Goal: Transaction & Acquisition: Book appointment/travel/reservation

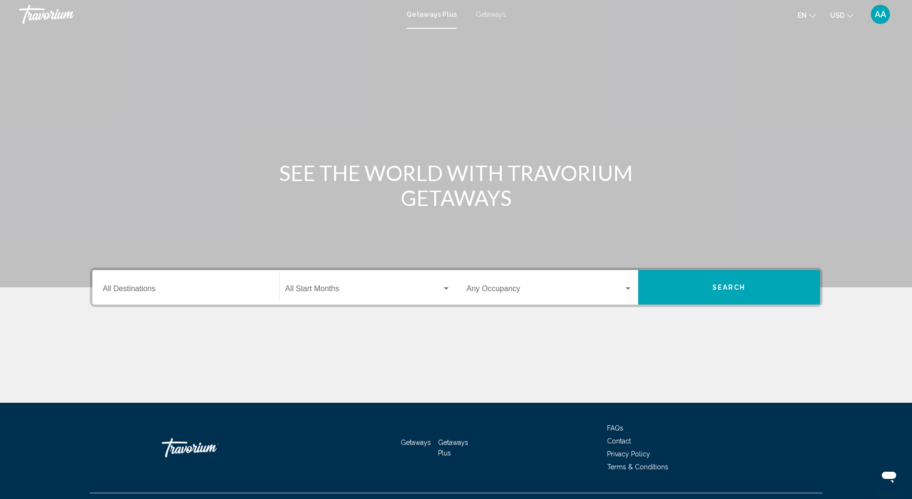
click at [154, 288] on input "Destination All Destinations" at bounding box center [186, 290] width 166 height 9
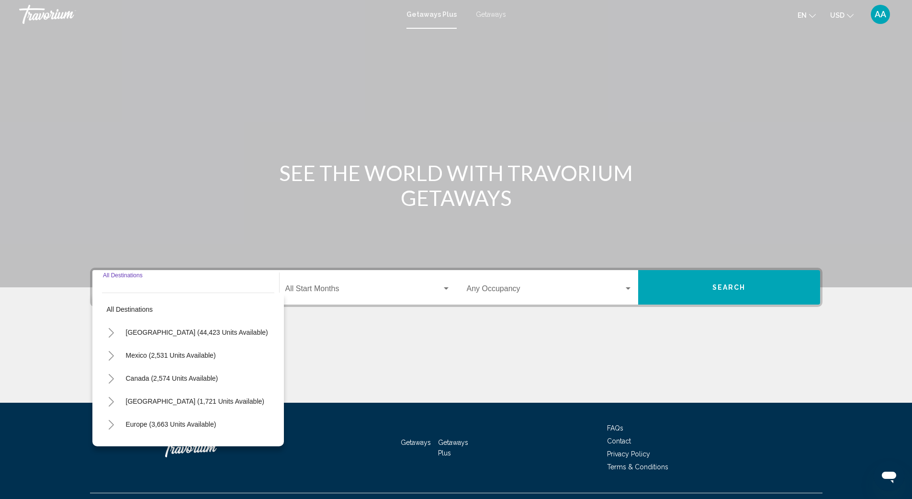
scroll to position [21, 0]
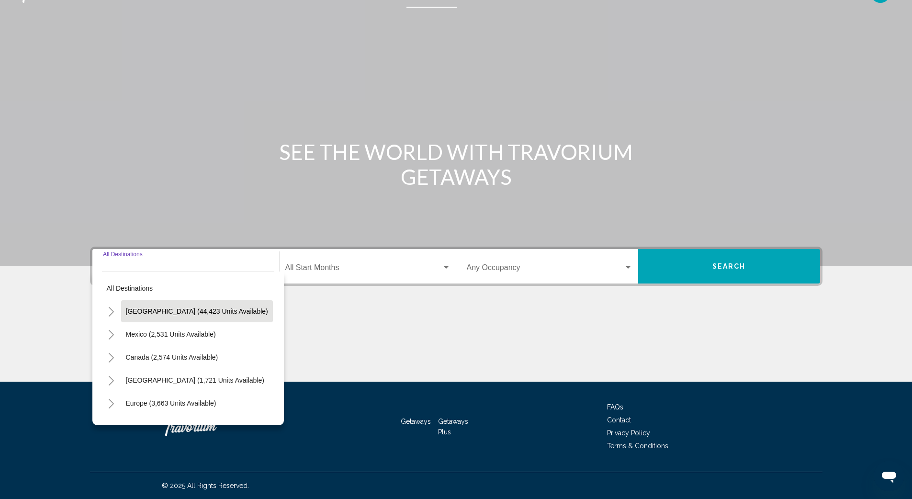
click at [164, 308] on span "[GEOGRAPHIC_DATA] (44,423 units available)" at bounding box center [197, 311] width 142 height 8
type input "**********"
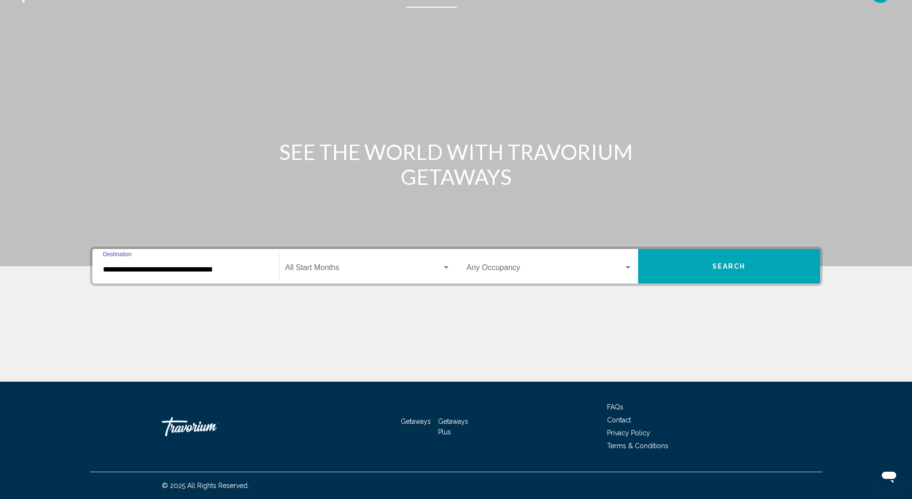
click at [327, 269] on span "Search widget" at bounding box center [363, 269] width 156 height 9
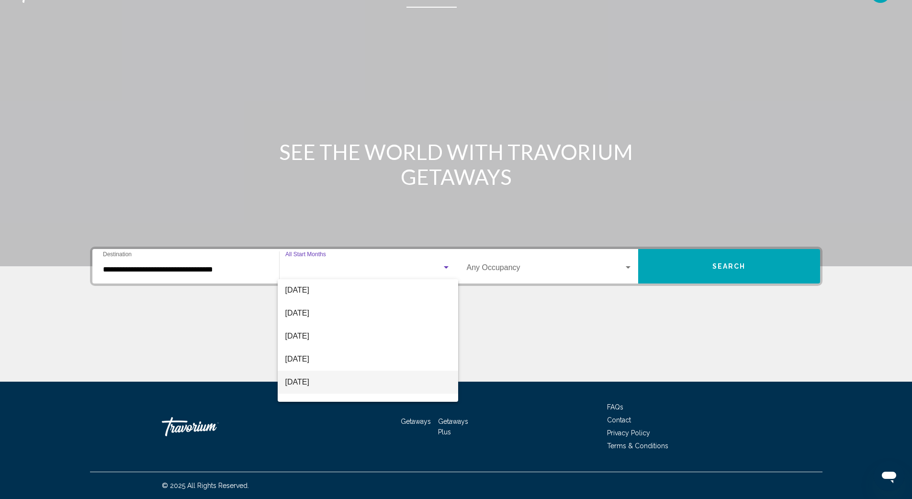
scroll to position [0, 0]
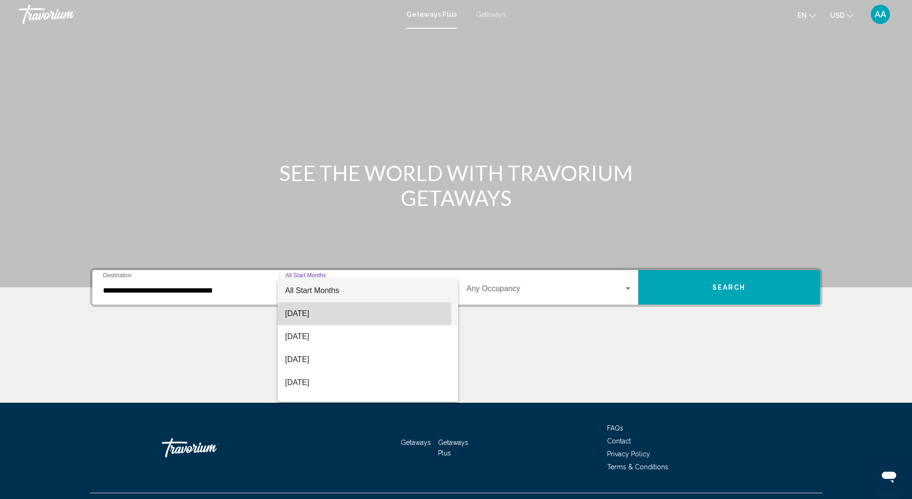
click at [312, 317] on span "[DATE]" at bounding box center [367, 313] width 165 height 23
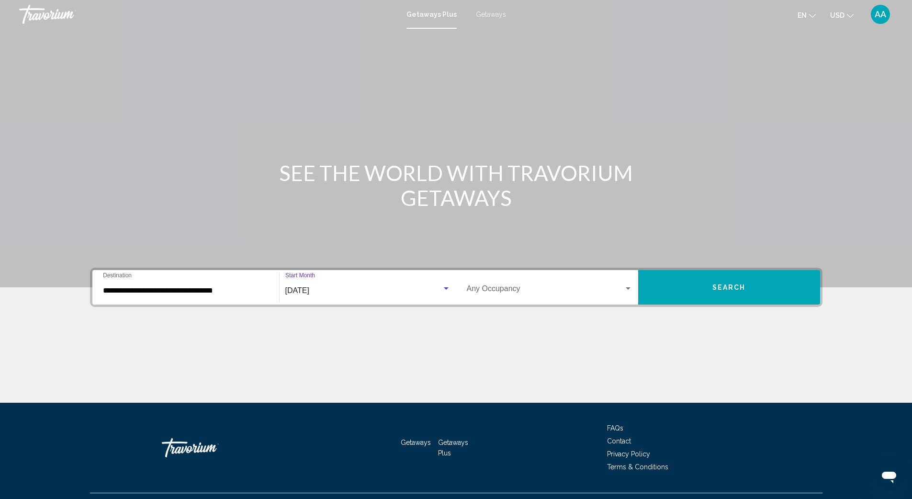
click at [715, 287] on span "Search" at bounding box center [728, 288] width 33 height 8
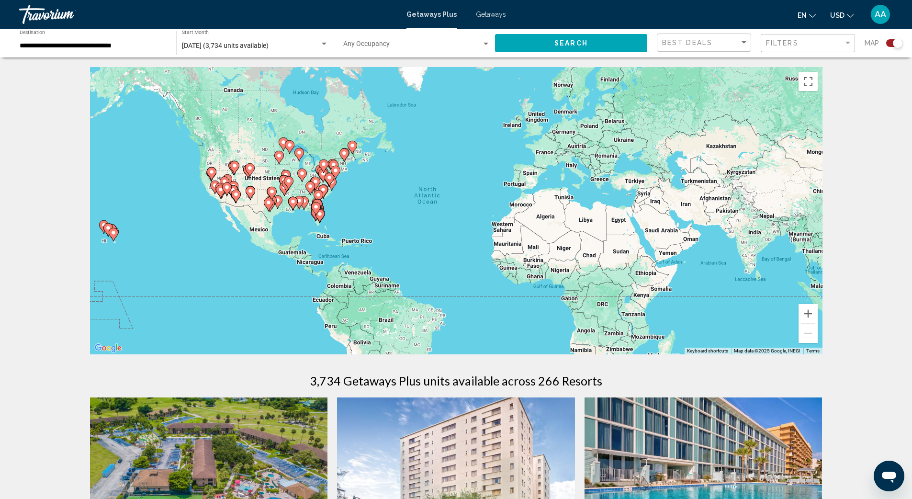
click at [892, 44] on div "Search widget" at bounding box center [894, 43] width 16 height 8
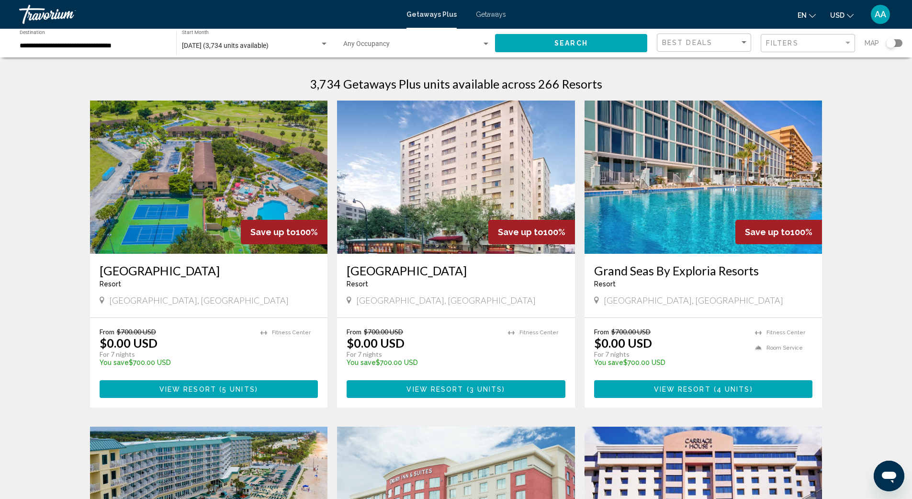
click at [897, 45] on div "Search widget" at bounding box center [894, 43] width 16 height 8
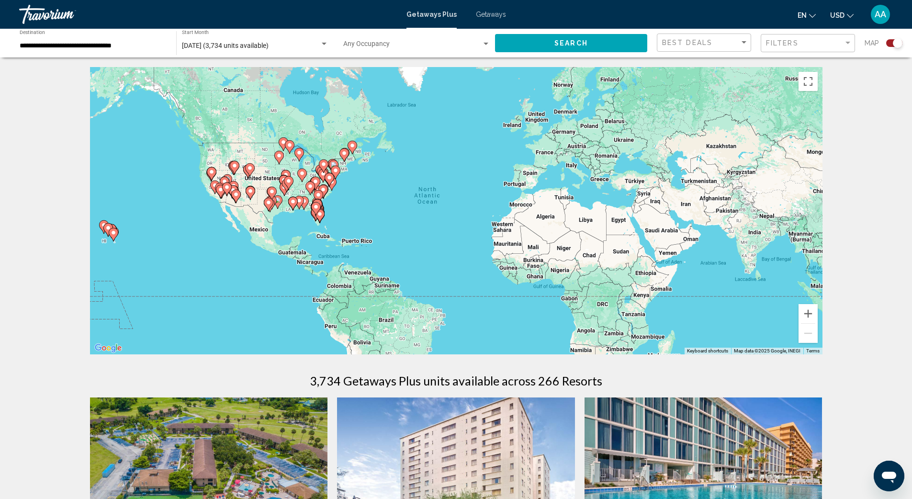
click at [297, 210] on gmp-advanced-marker "Main content" at bounding box center [293, 203] width 10 height 14
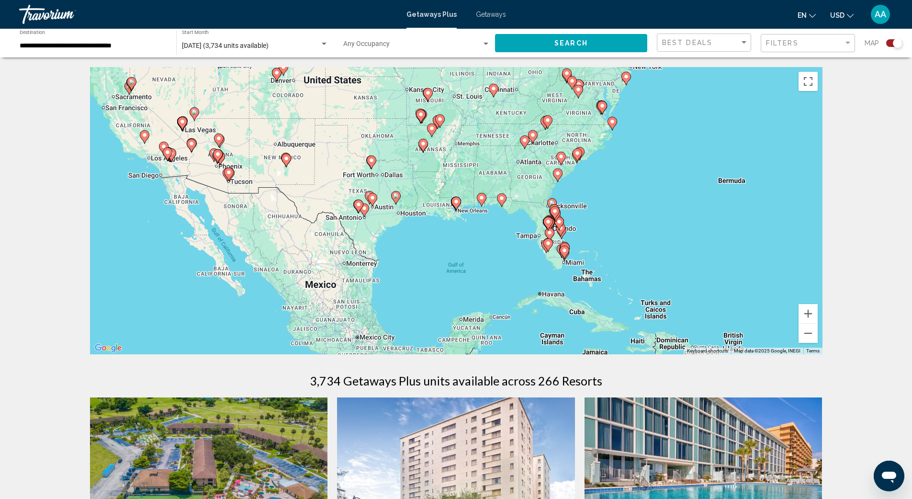
click at [484, 209] on div "To activate drag with keyboard, press Alt + Enter. Once in keyboard drag state,…" at bounding box center [456, 210] width 732 height 287
click at [483, 205] on gmp-advanced-marker "Main content" at bounding box center [482, 199] width 10 height 14
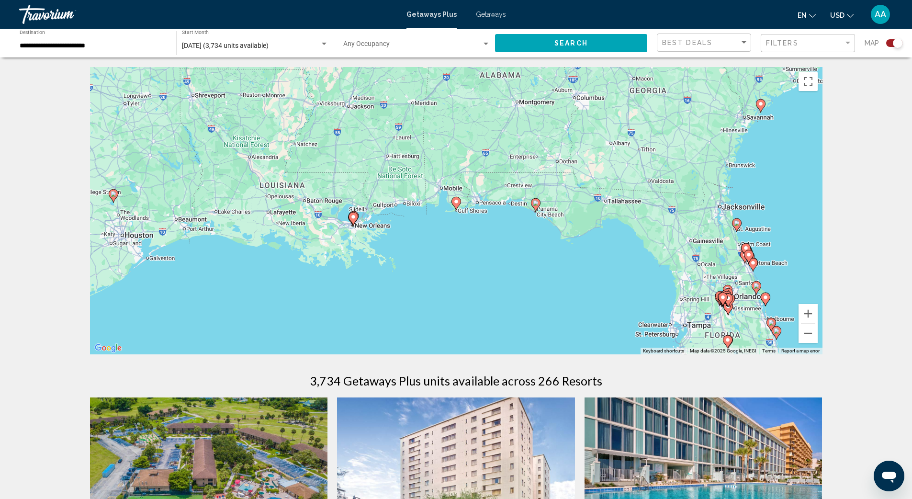
click at [535, 207] on icon "Main content" at bounding box center [535, 205] width 9 height 12
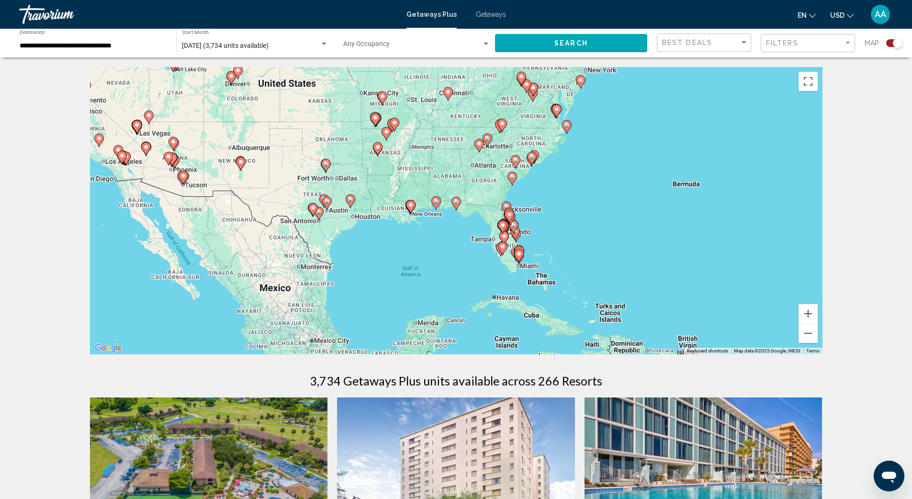
click at [455, 208] on icon "Main content" at bounding box center [455, 203] width 9 height 12
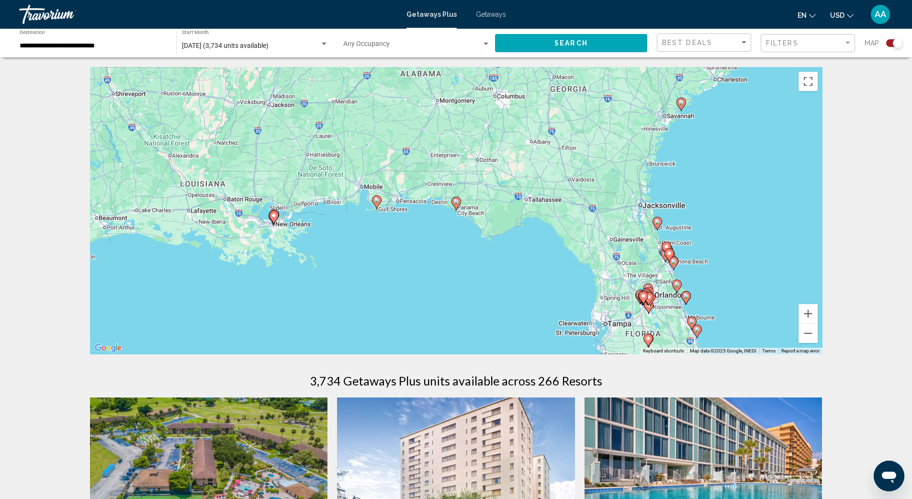
click at [455, 208] on icon "Main content" at bounding box center [455, 203] width 9 height 12
type input "**********"
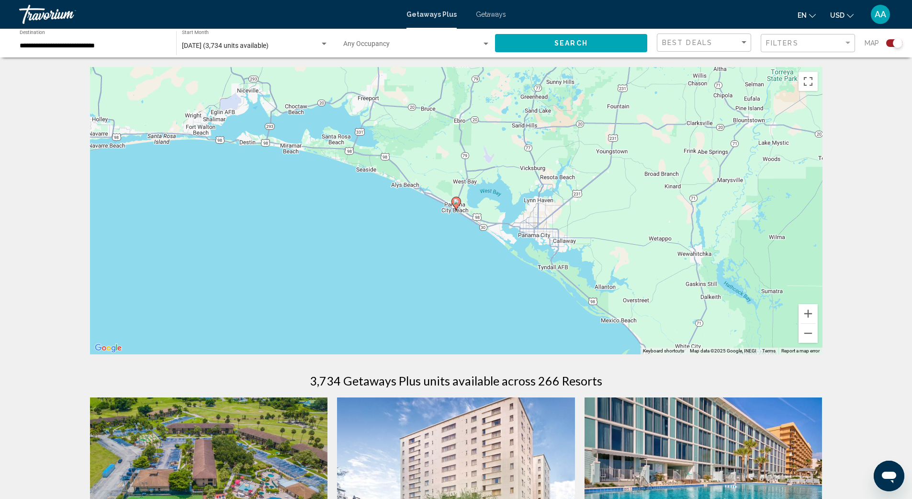
click at [455, 208] on icon "Main content" at bounding box center [455, 203] width 9 height 12
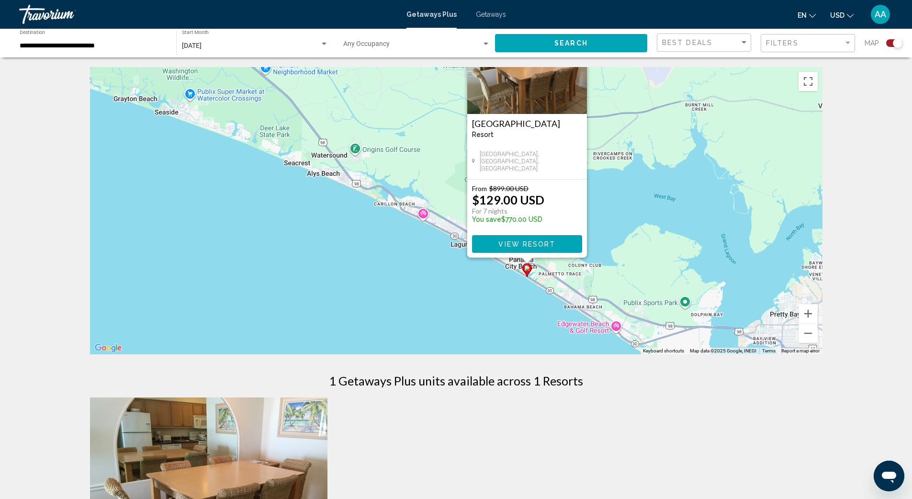
drag, startPoint x: 548, startPoint y: 225, endPoint x: 619, endPoint y: 161, distance: 95.6
click at [619, 161] on div "To activate drag with keyboard, press Alt + Enter. Once in keyboard drag state,…" at bounding box center [456, 210] width 732 height 287
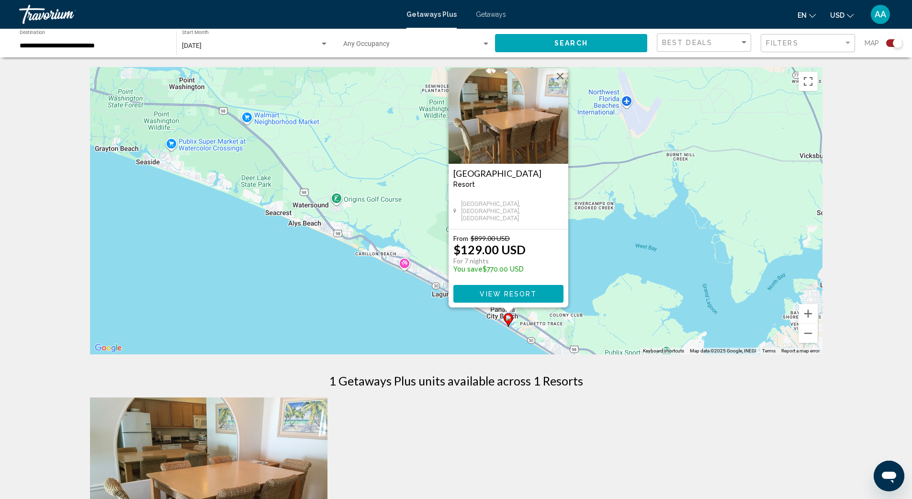
drag, startPoint x: 652, startPoint y: 190, endPoint x: 633, endPoint y: 240, distance: 54.2
click at [633, 240] on div "To activate drag with keyboard, press Alt + Enter. Once in keyboard drag state,…" at bounding box center [456, 210] width 732 height 287
click at [487, 13] on span "Getaways" at bounding box center [491, 15] width 30 height 8
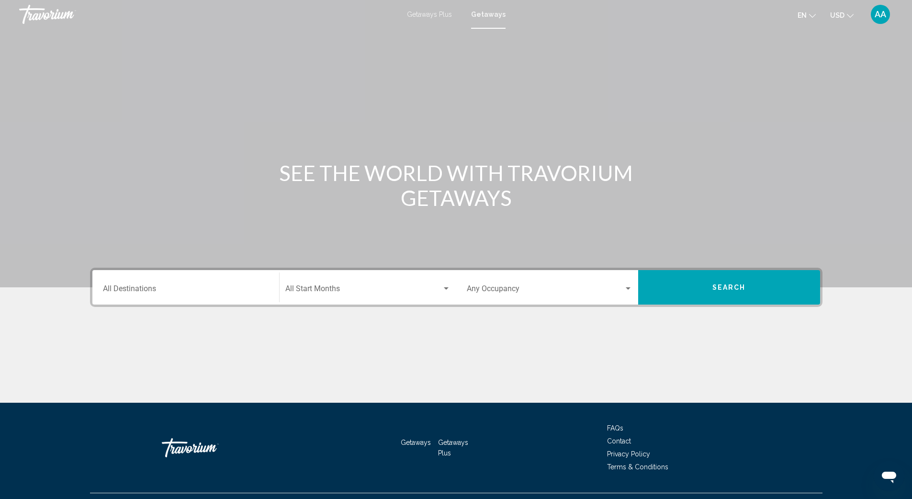
click at [135, 287] on input "Destination All Destinations" at bounding box center [186, 290] width 166 height 9
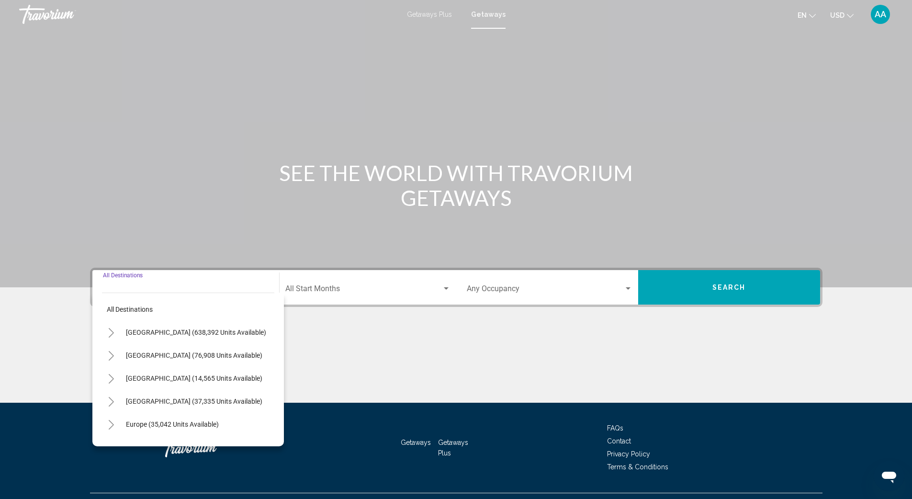
scroll to position [21, 0]
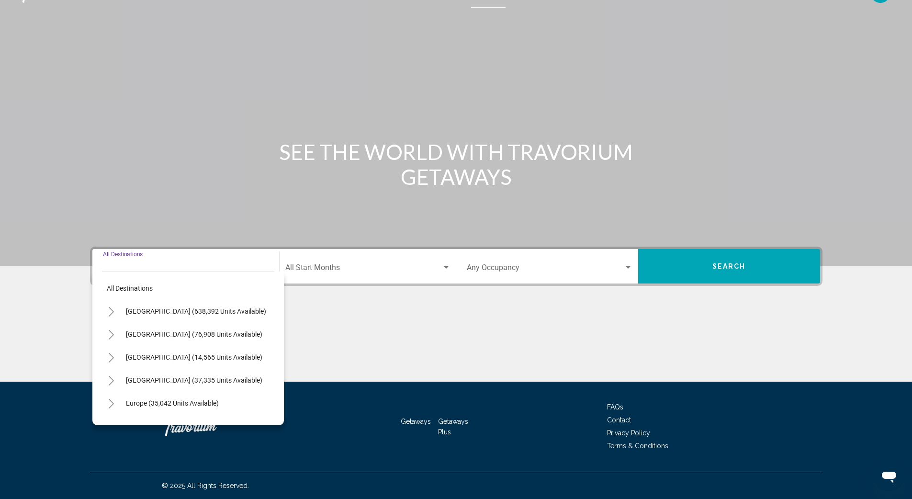
click at [165, 309] on span "[GEOGRAPHIC_DATA] (638,392 units available)" at bounding box center [196, 311] width 140 height 8
type input "**********"
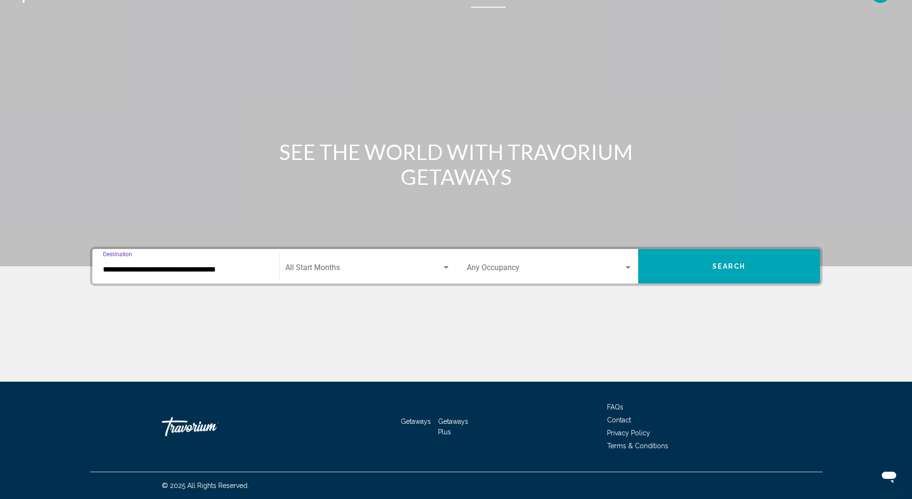
click at [311, 262] on div "Start Month All Start Months" at bounding box center [367, 266] width 165 height 30
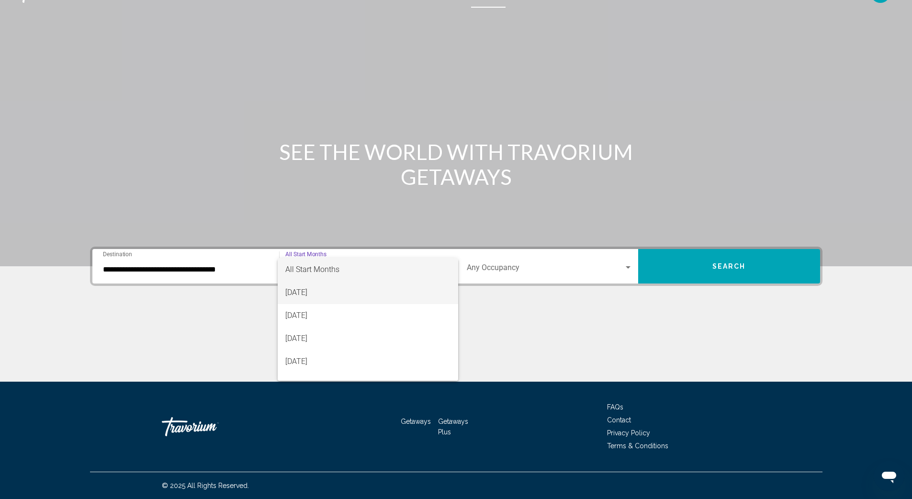
click at [336, 295] on span "[DATE]" at bounding box center [367, 292] width 165 height 23
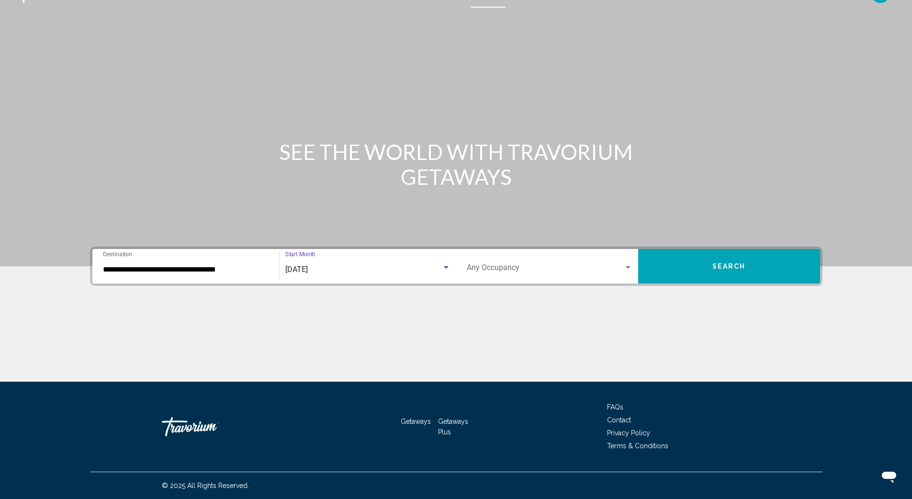
click at [502, 270] on span "Search widget" at bounding box center [545, 269] width 157 height 9
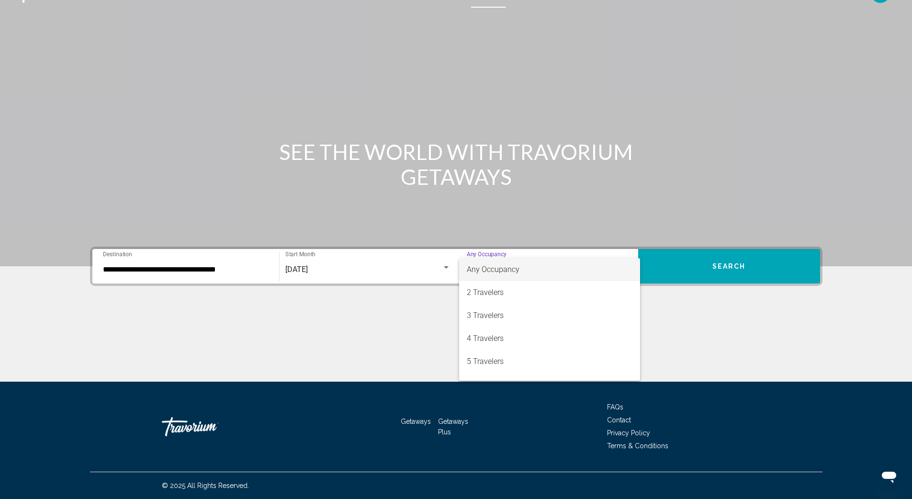
click at [707, 263] on div at bounding box center [456, 249] width 912 height 499
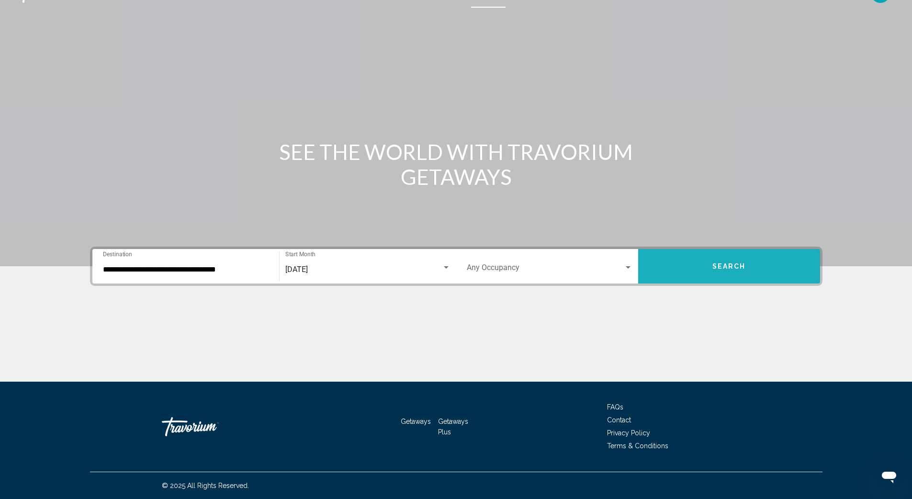
click at [707, 265] on button "Search" at bounding box center [729, 266] width 182 height 34
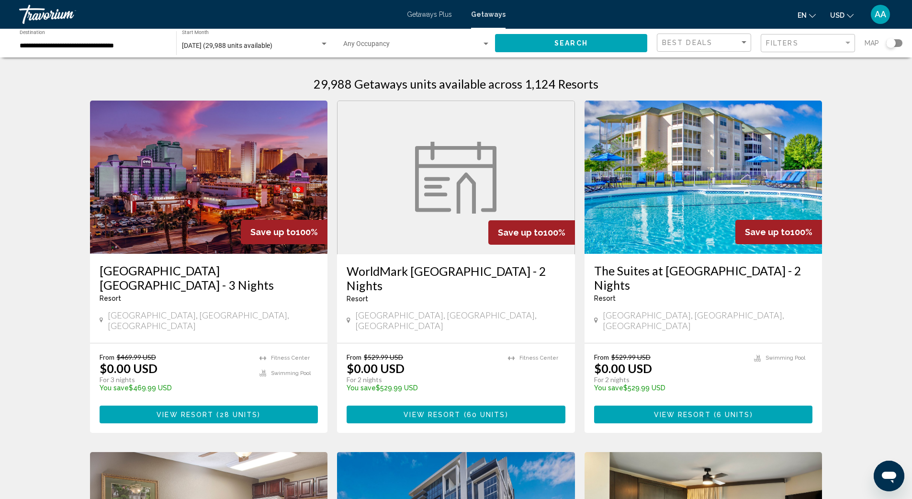
click at [896, 43] on div "Search widget" at bounding box center [894, 43] width 16 height 8
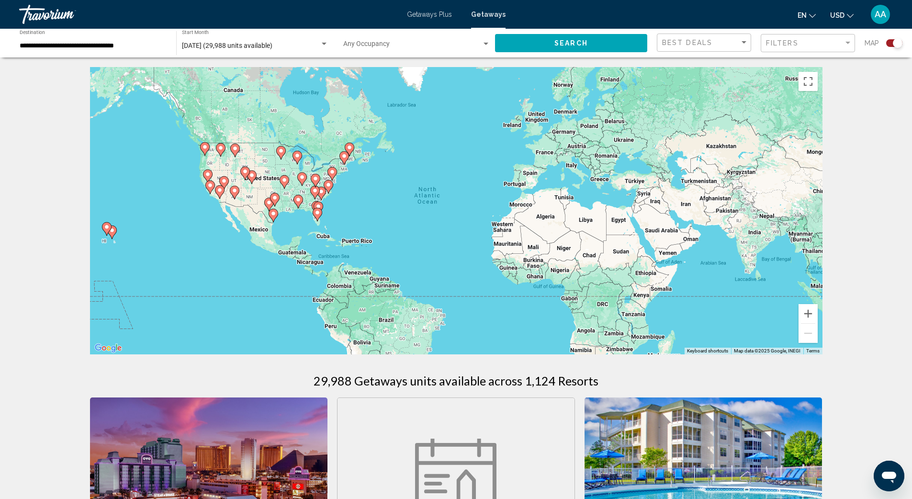
click at [300, 201] on image "Main content" at bounding box center [298, 200] width 6 height 6
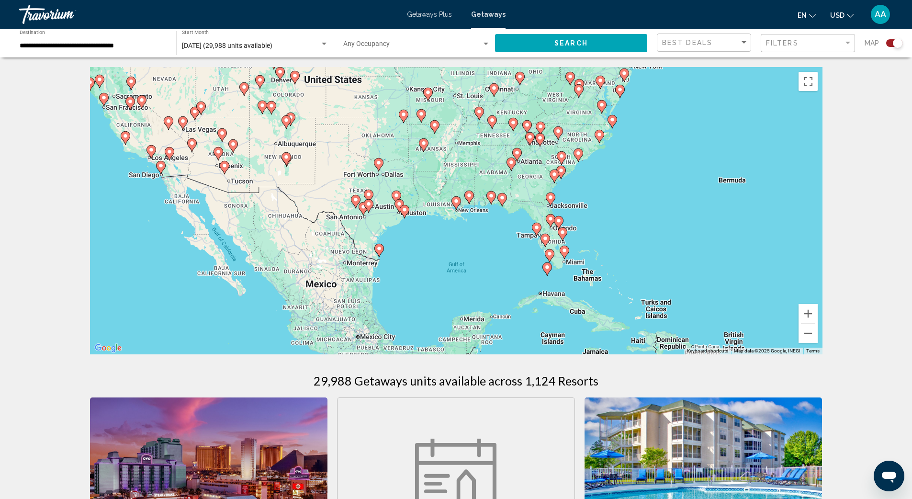
click at [497, 201] on gmp-advanced-marker "Main content" at bounding box center [502, 199] width 10 height 14
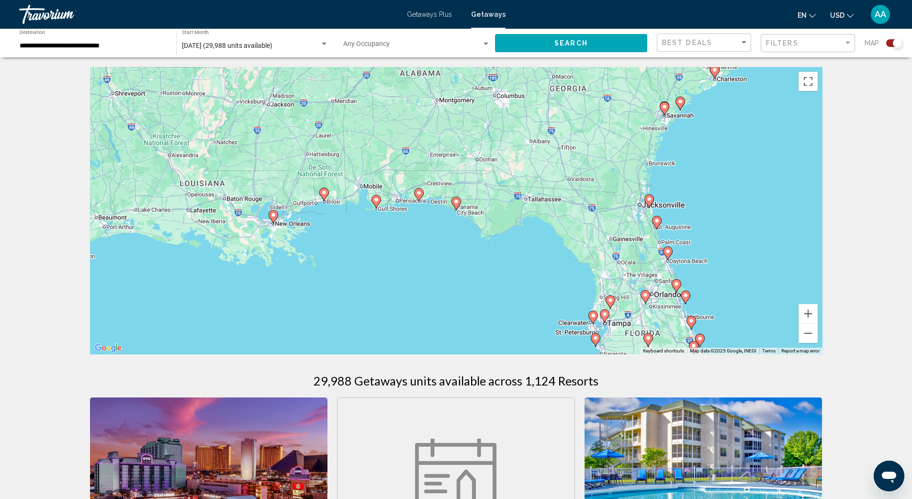
click at [460, 210] on gmp-advanced-marker "Main content" at bounding box center [456, 203] width 10 height 14
type input "**********"
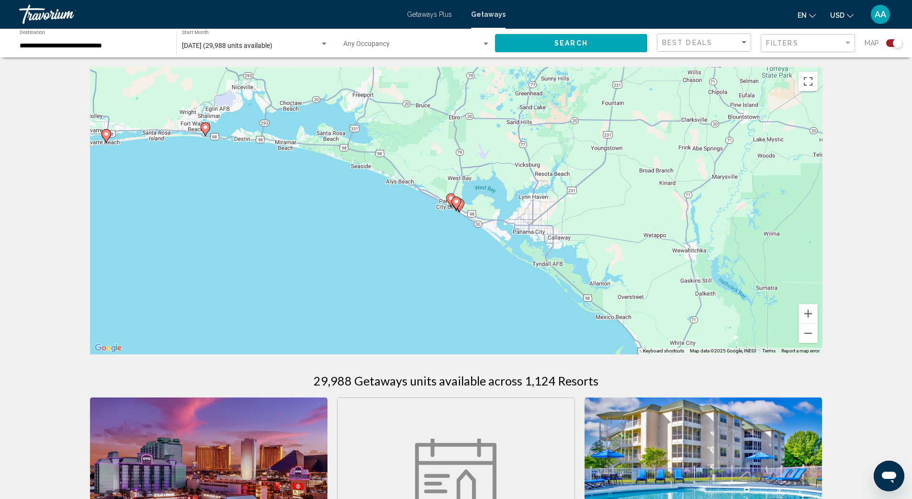
click at [454, 211] on gmp-advanced-marker "Main content" at bounding box center [456, 204] width 10 height 14
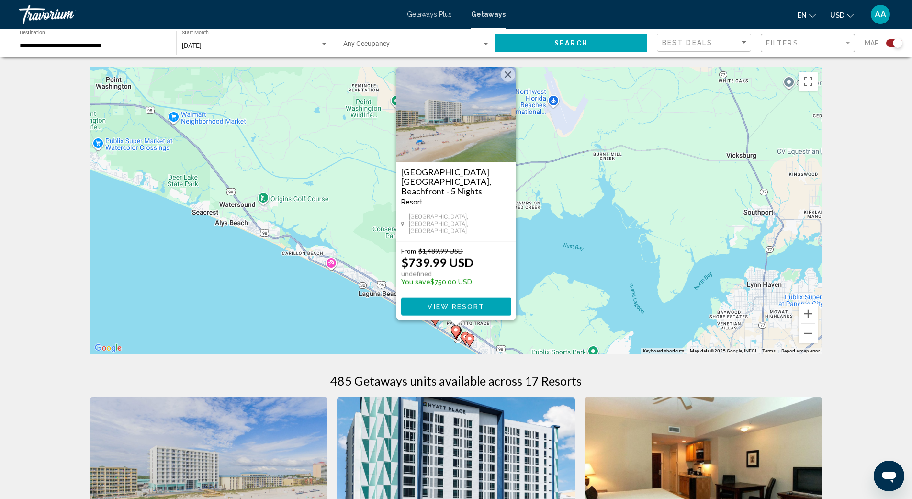
click at [463, 335] on image "Main content" at bounding box center [465, 337] width 6 height 6
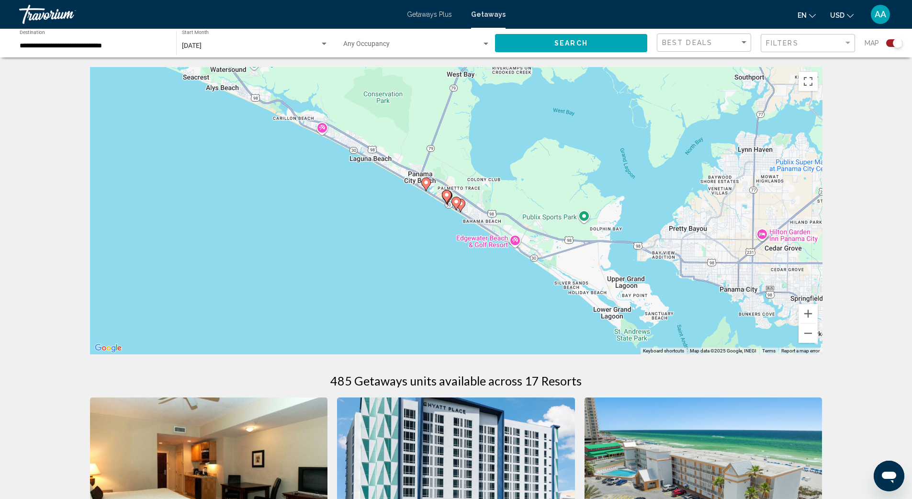
click at [426, 186] on icon "Main content" at bounding box center [425, 184] width 9 height 12
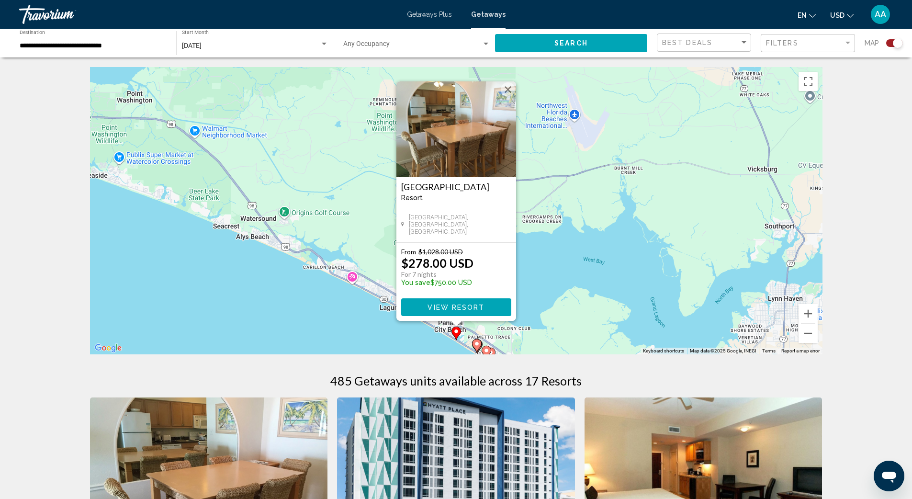
click at [469, 306] on span "View Resort" at bounding box center [455, 307] width 57 height 8
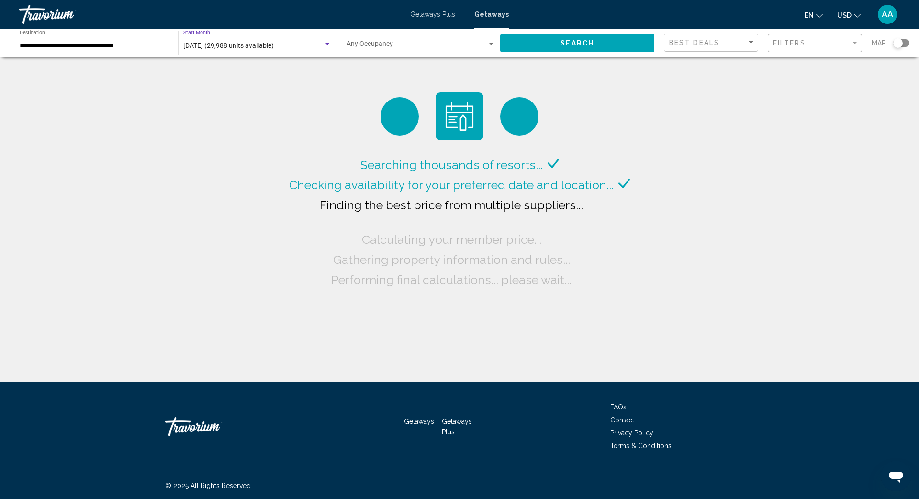
click at [234, 47] on span "[DATE] (29,988 units available)" at bounding box center [228, 46] width 90 height 8
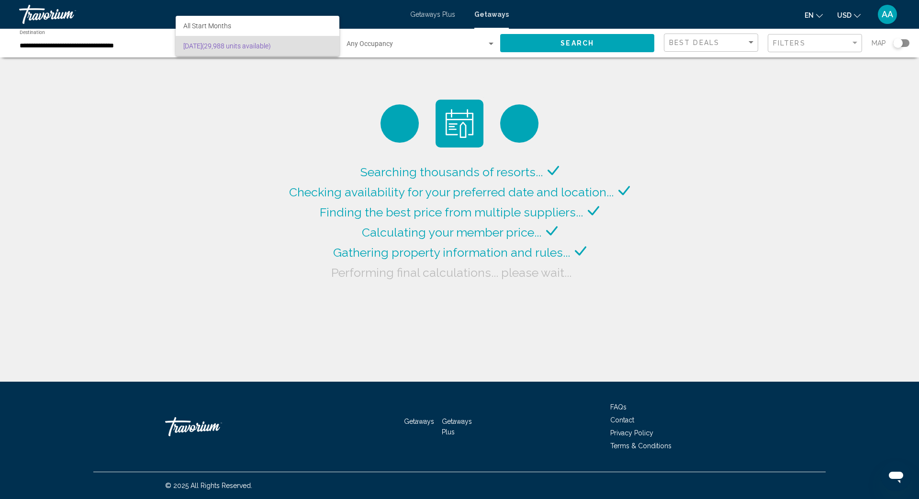
click at [100, 46] on div at bounding box center [459, 249] width 919 height 499
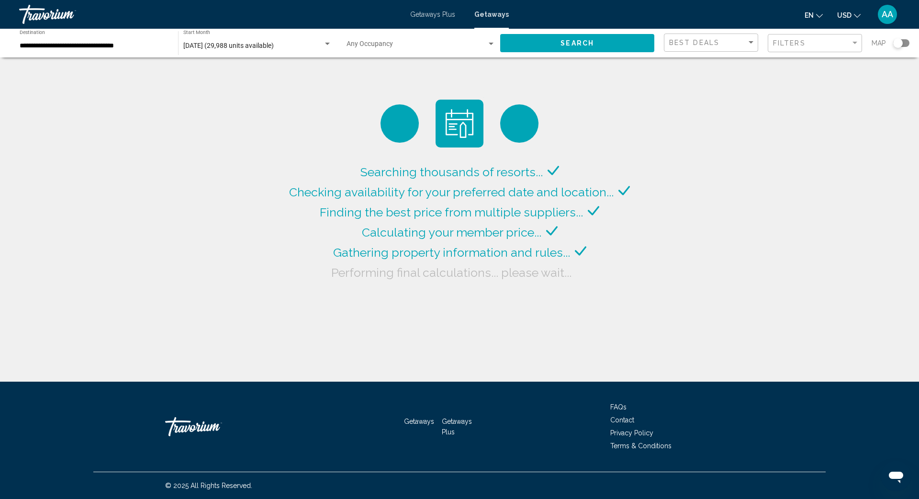
click at [100, 46] on input "**********" at bounding box center [94, 46] width 149 height 8
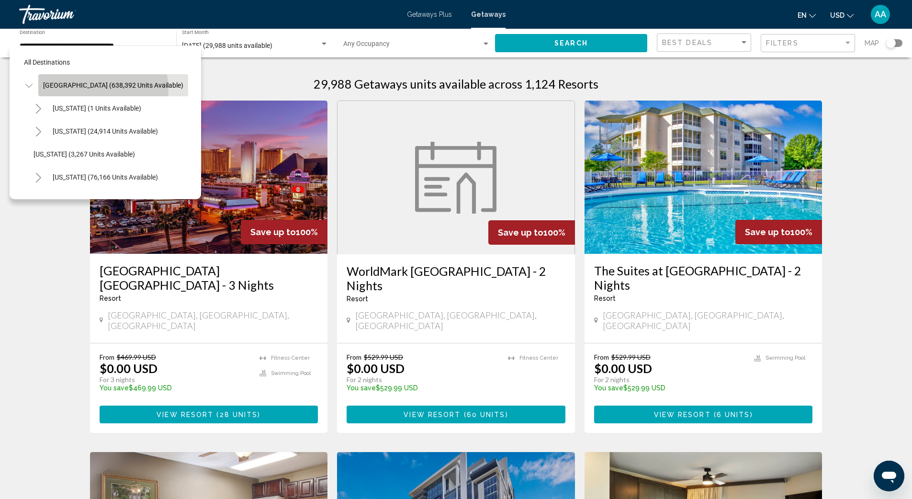
click at [102, 89] on button "[GEOGRAPHIC_DATA] (638,392 units available)" at bounding box center [113, 85] width 150 height 22
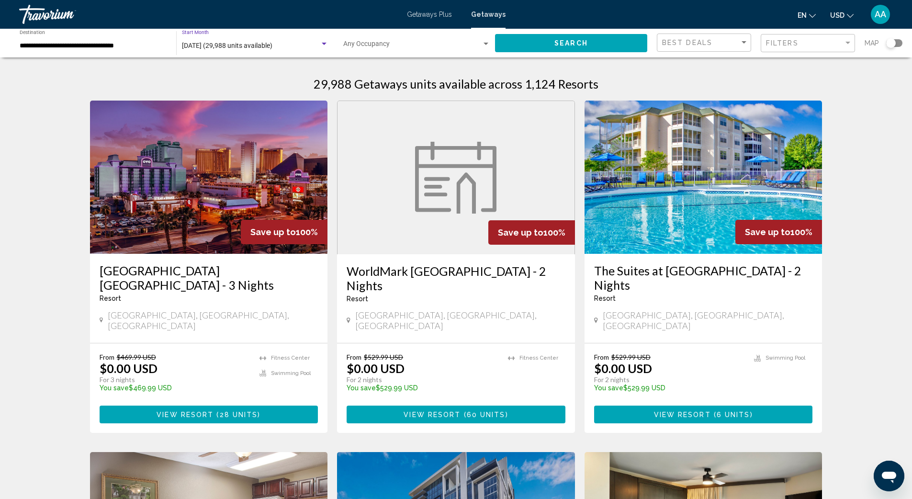
click at [216, 46] on span "[DATE] (29,988 units available)" at bounding box center [227, 46] width 90 height 8
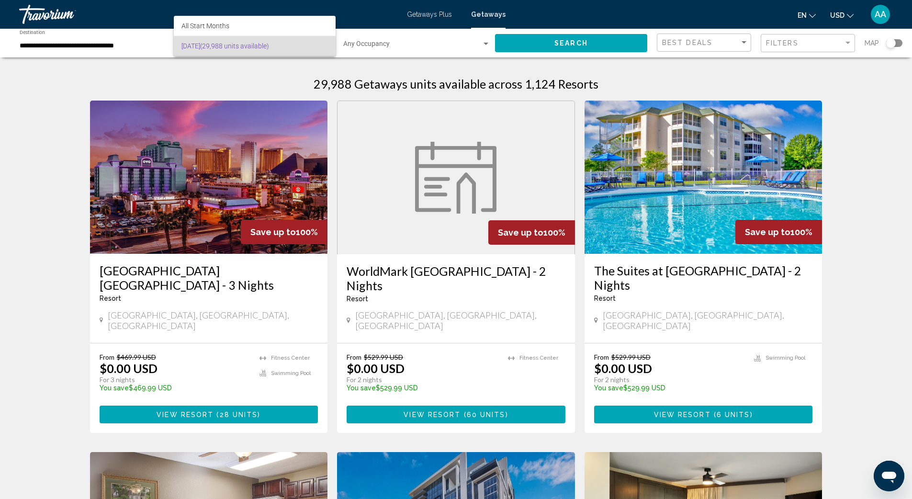
click at [187, 87] on div at bounding box center [456, 249] width 912 height 499
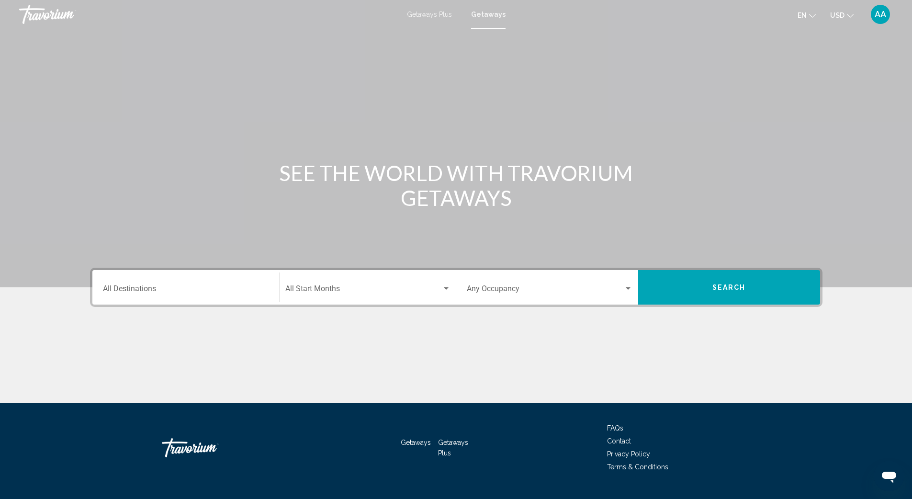
click at [125, 288] on input "Destination All Destinations" at bounding box center [186, 290] width 166 height 9
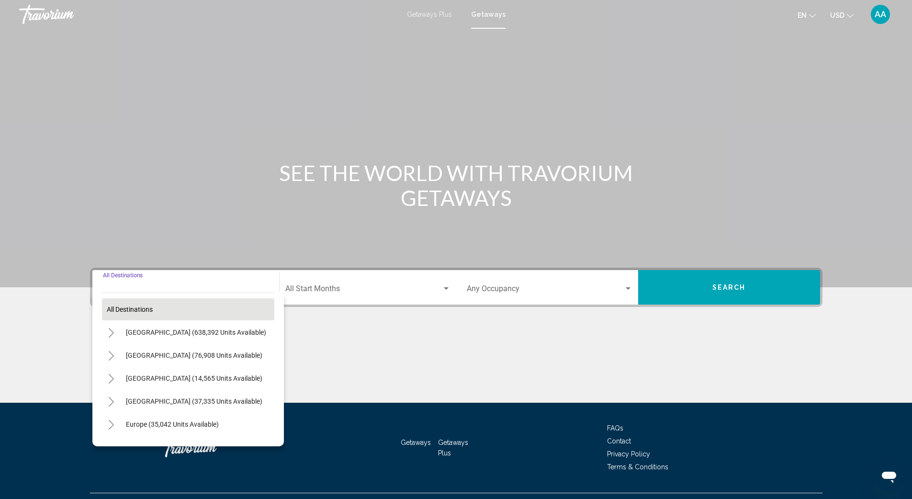
scroll to position [21, 0]
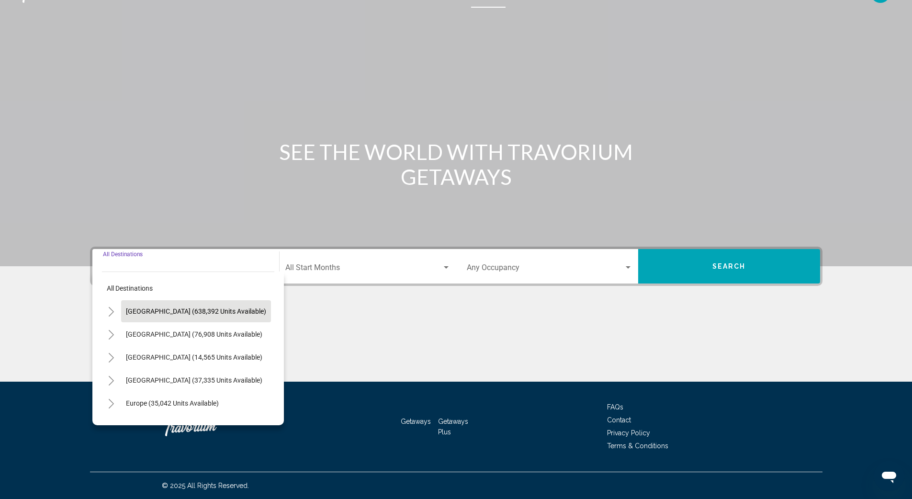
click at [173, 314] on span "[GEOGRAPHIC_DATA] (638,392 units available)" at bounding box center [196, 311] width 140 height 8
type input "**********"
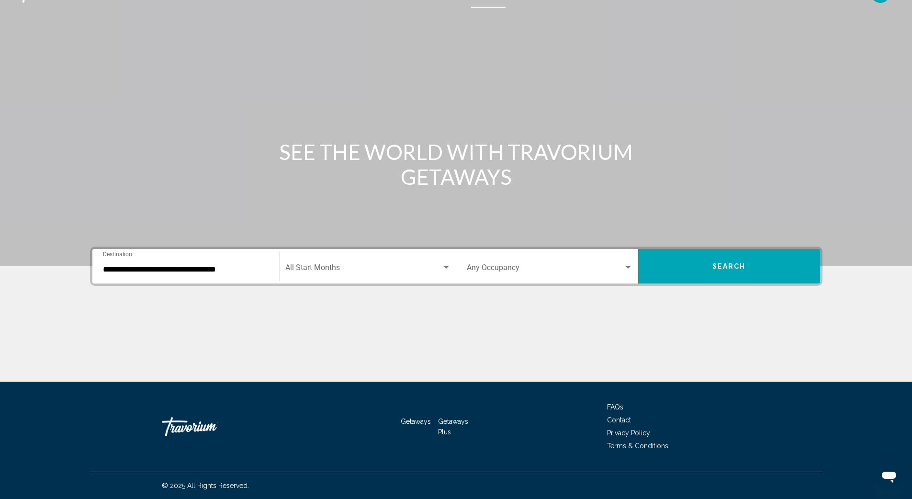
click at [321, 262] on div "Start Month All Start Months" at bounding box center [367, 266] width 165 height 30
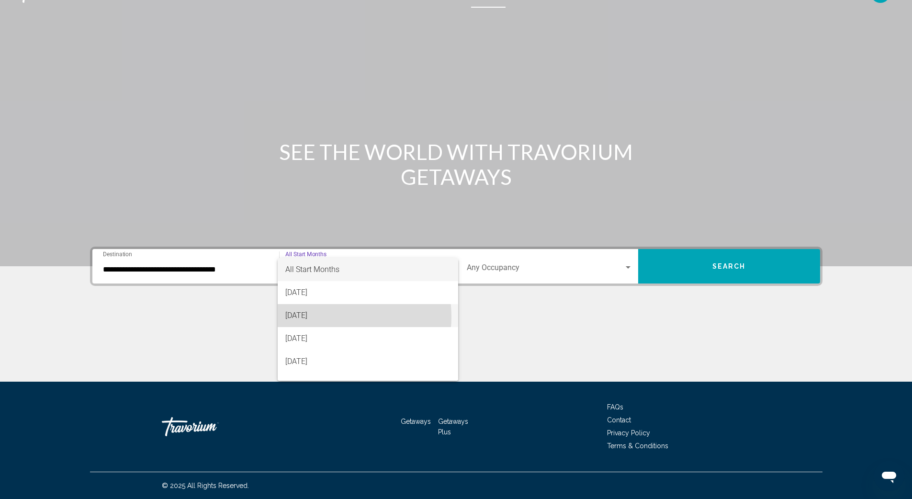
click at [329, 316] on span "[DATE]" at bounding box center [367, 315] width 165 height 23
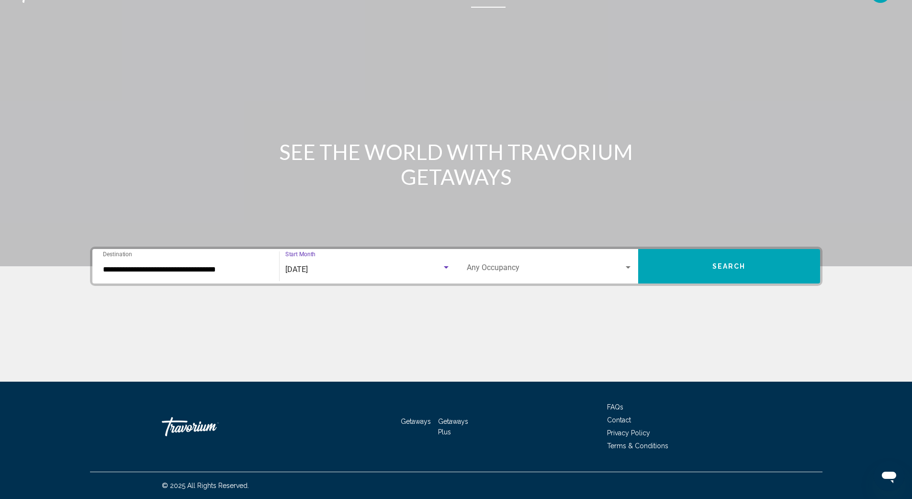
click at [687, 269] on button "Search" at bounding box center [729, 266] width 182 height 34
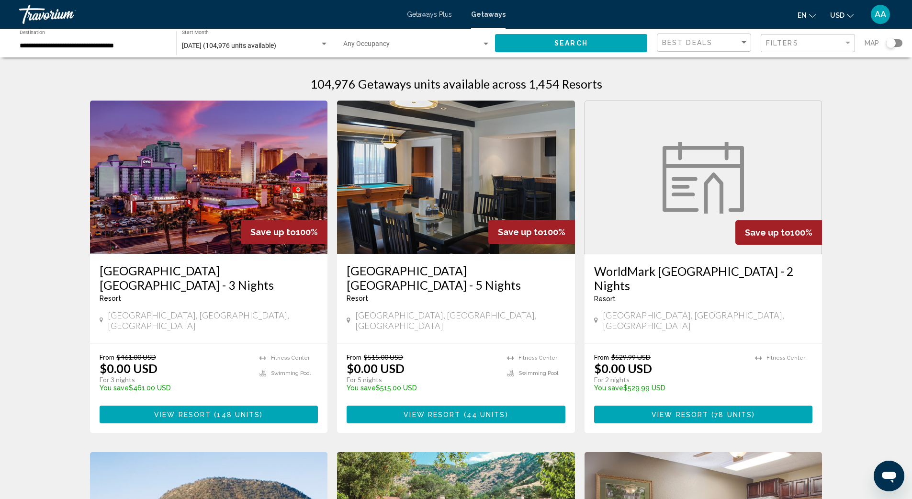
click at [901, 45] on div "Search widget" at bounding box center [894, 43] width 16 height 8
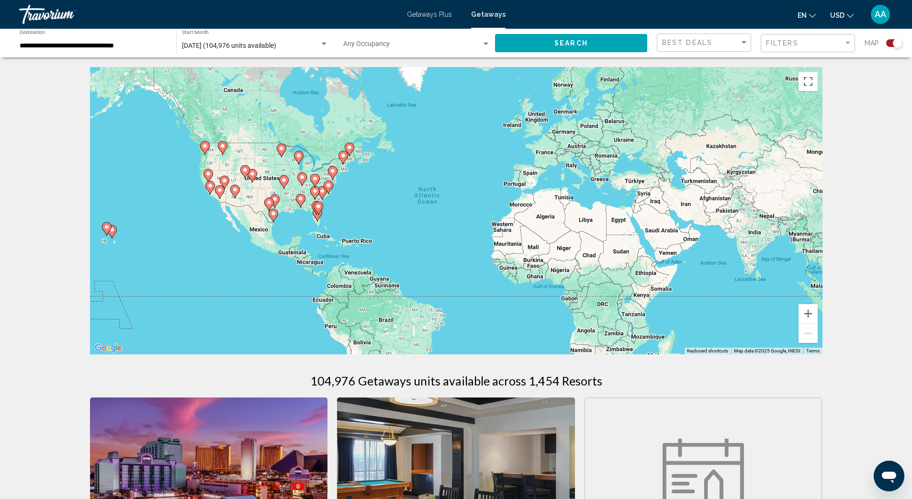
click at [303, 209] on div "To activate drag with keyboard, press Alt + Enter. Once in keyboard drag state,…" at bounding box center [456, 210] width 732 height 287
click at [301, 207] on gmp-advanced-marker "Main content" at bounding box center [301, 200] width 10 height 14
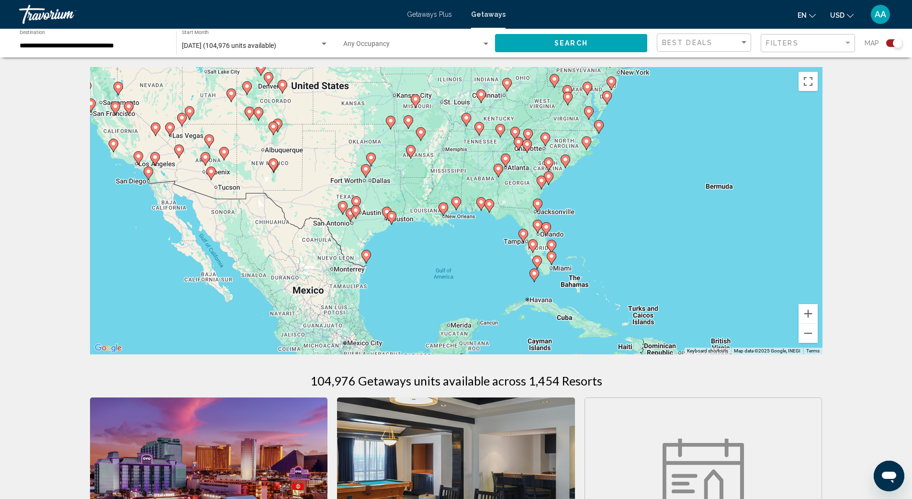
click at [489, 210] on icon "Main content" at bounding box center [488, 206] width 9 height 12
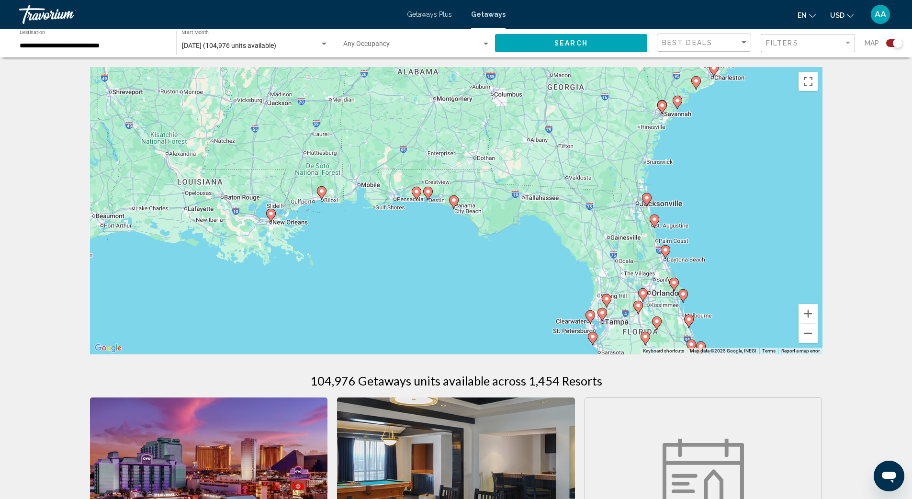
click at [450, 209] on div "To activate drag with keyboard, press Alt + Enter. Once in keyboard drag state,…" at bounding box center [456, 210] width 732 height 287
click at [453, 208] on gmp-advanced-marker "Main content" at bounding box center [454, 202] width 10 height 14
type input "**********"
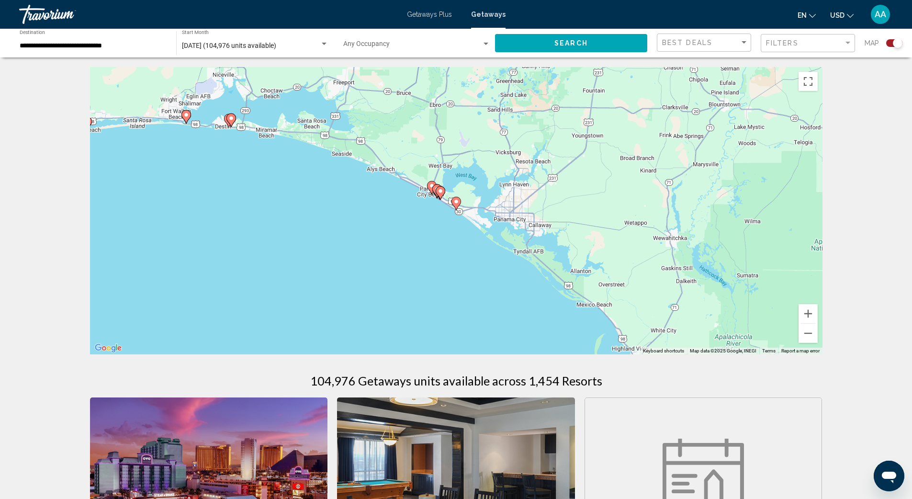
click at [430, 190] on icon "Main content" at bounding box center [431, 187] width 9 height 12
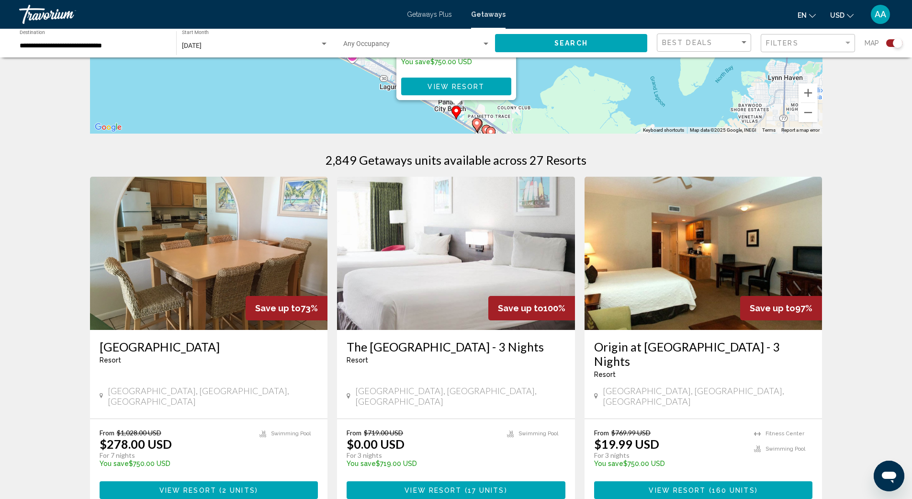
scroll to position [209, 0]
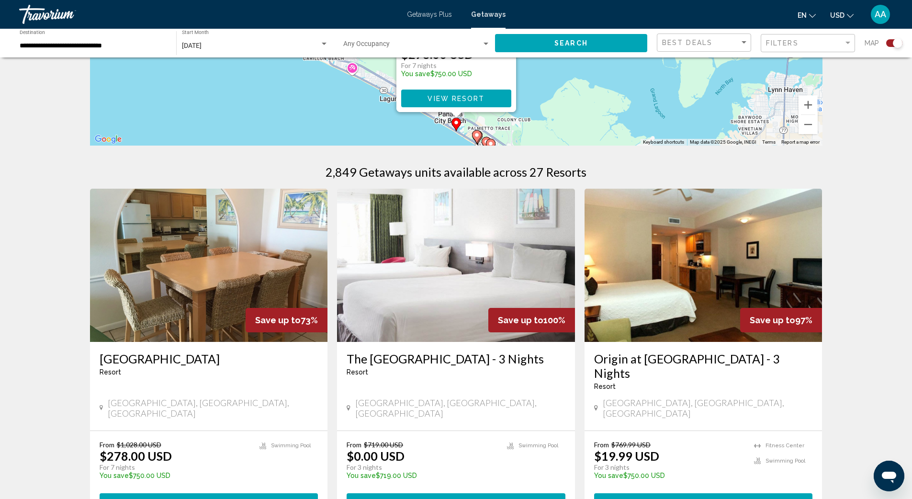
click at [260, 493] on button "View Resort ( 2 units )" at bounding box center [209, 502] width 219 height 18
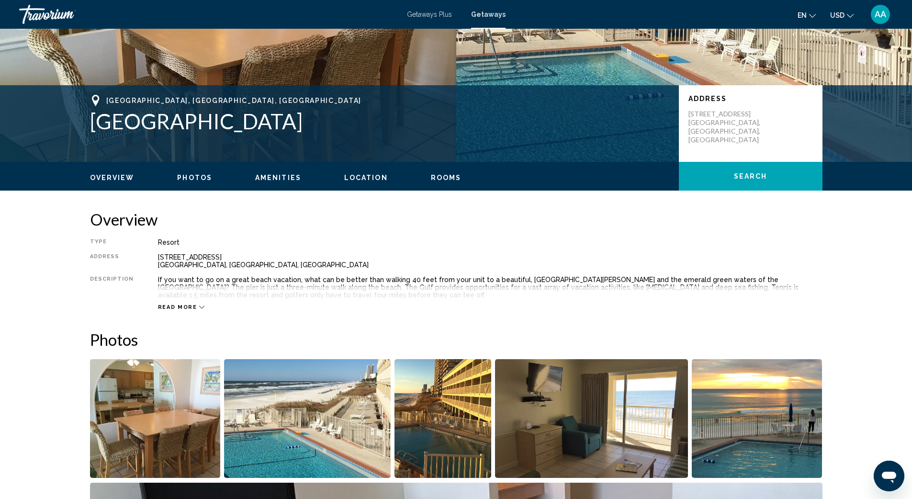
scroll to position [187, 0]
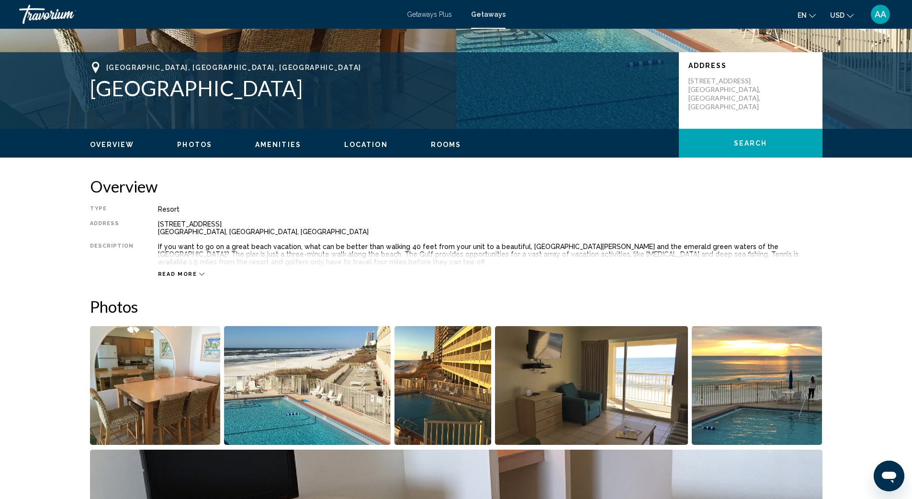
click at [199, 274] on icon "Main content" at bounding box center [201, 273] width 5 height 5
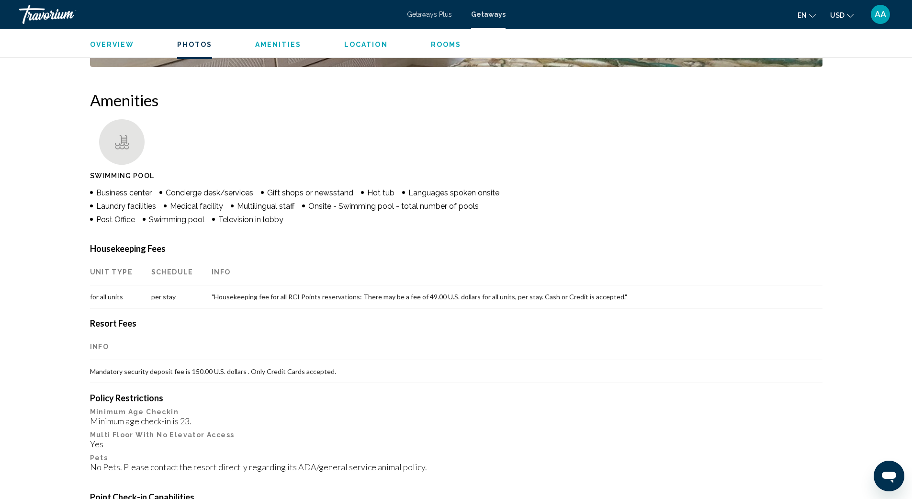
scroll to position [719, 0]
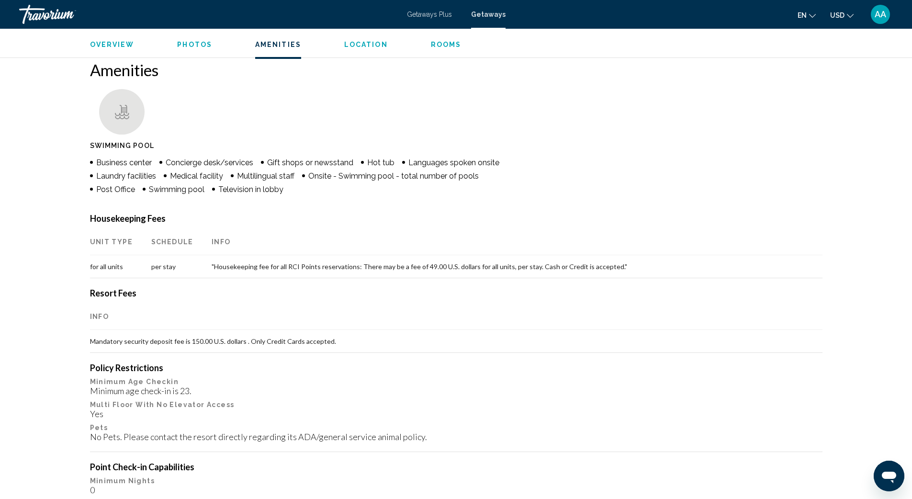
click at [225, 242] on th "Info" at bounding box center [517, 241] width 611 height 27
click at [222, 242] on th "Info" at bounding box center [517, 241] width 611 height 27
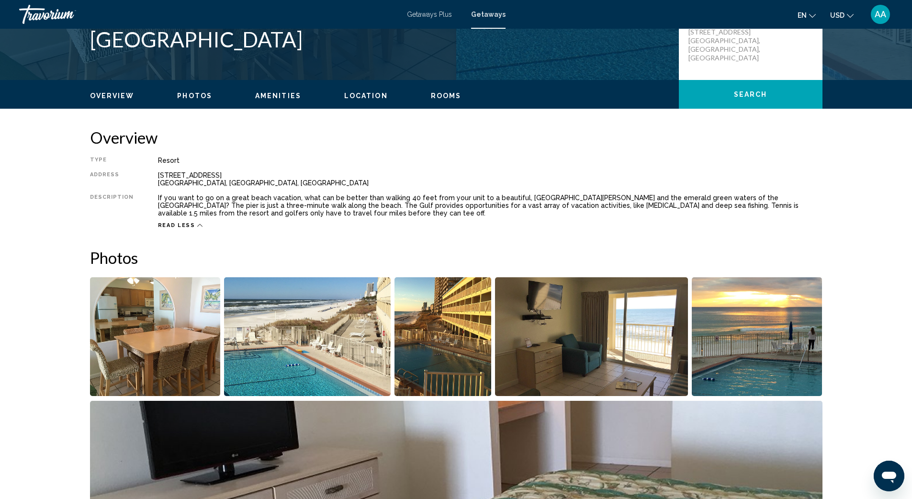
scroll to position [0, 0]
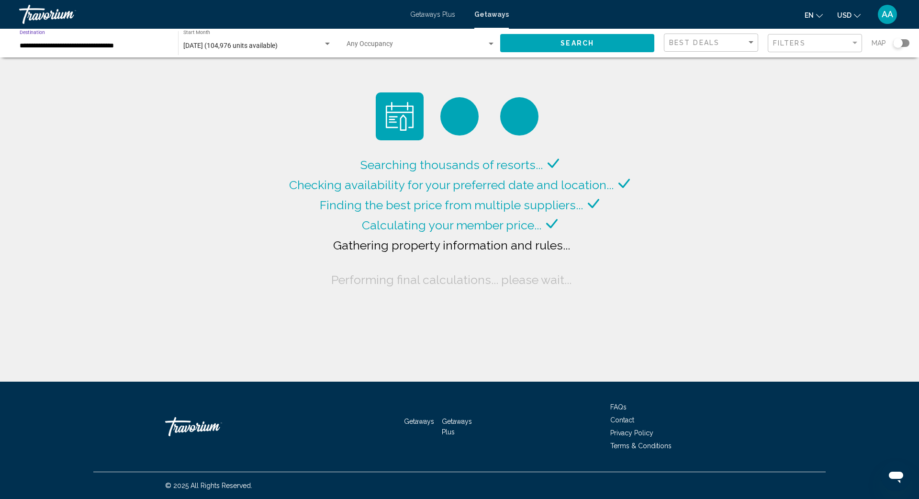
click at [78, 45] on input "**********" at bounding box center [94, 46] width 149 height 8
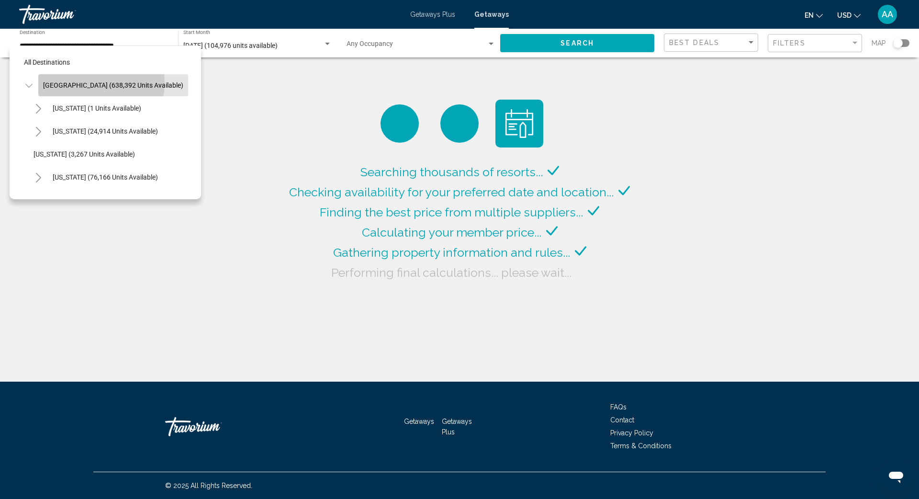
click at [89, 83] on span "[GEOGRAPHIC_DATA] (638,392 units available)" at bounding box center [113, 85] width 140 height 8
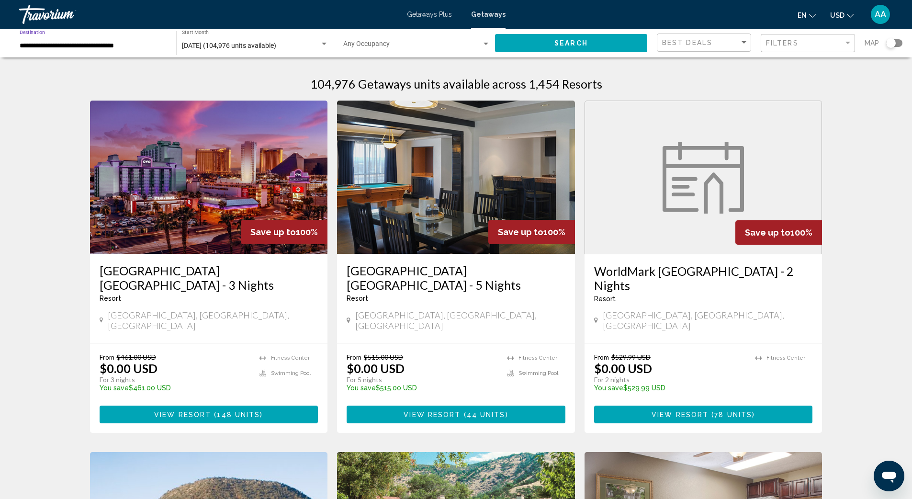
click at [232, 46] on span "[DATE] (104,976 units available)" at bounding box center [229, 46] width 94 height 8
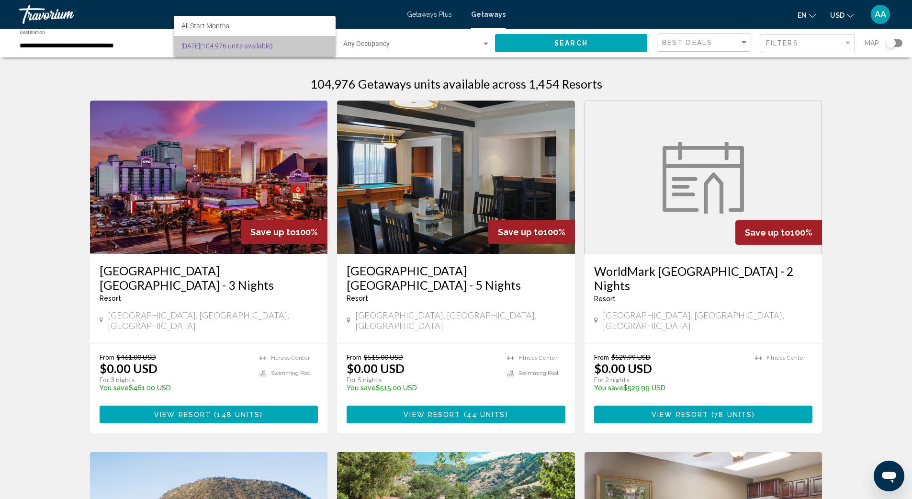
click at [232, 46] on span "[DATE] (104,976 units available)" at bounding box center [254, 46] width 146 height 20
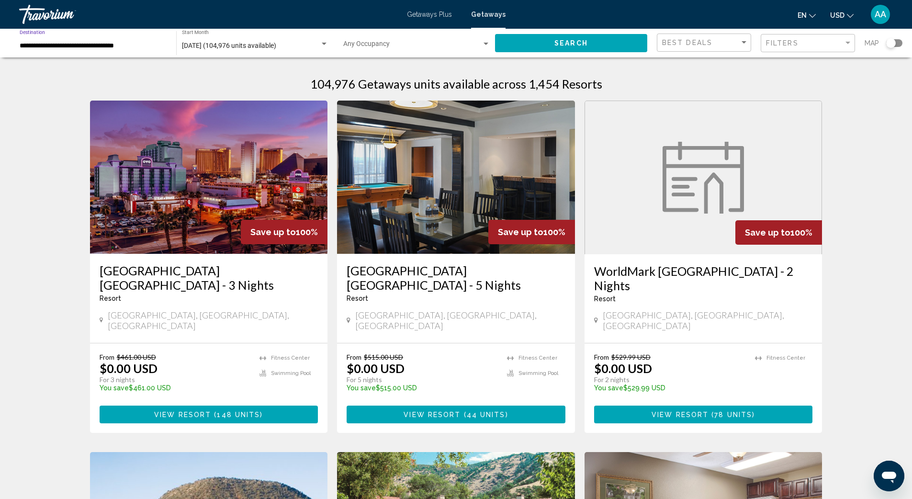
click at [84, 47] on input "**********" at bounding box center [93, 46] width 147 height 8
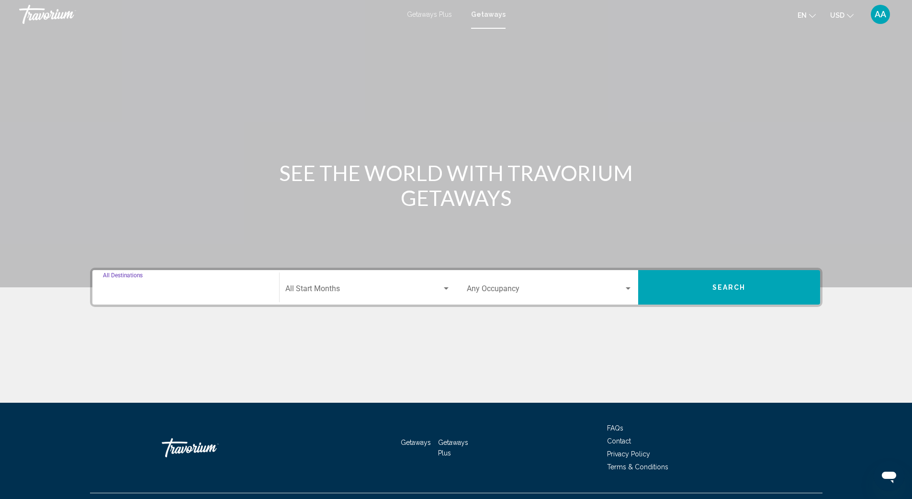
click at [132, 290] on input "Destination All Destinations" at bounding box center [186, 290] width 166 height 9
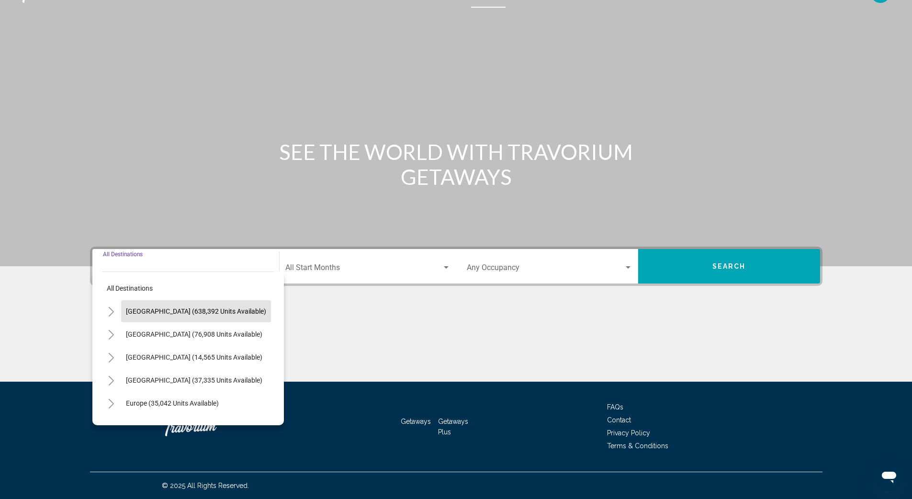
click at [167, 308] on span "[GEOGRAPHIC_DATA] (638,392 units available)" at bounding box center [196, 311] width 140 height 8
type input "**********"
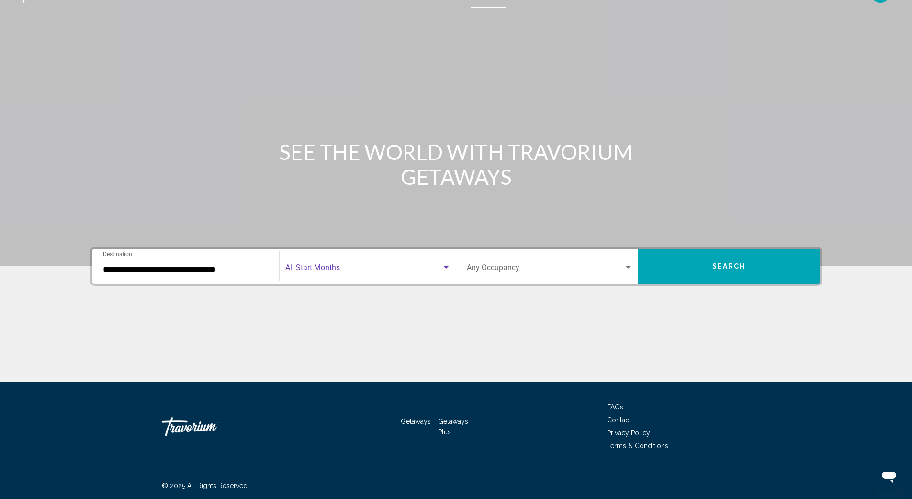
click at [312, 272] on span "Search widget" at bounding box center [363, 269] width 156 height 9
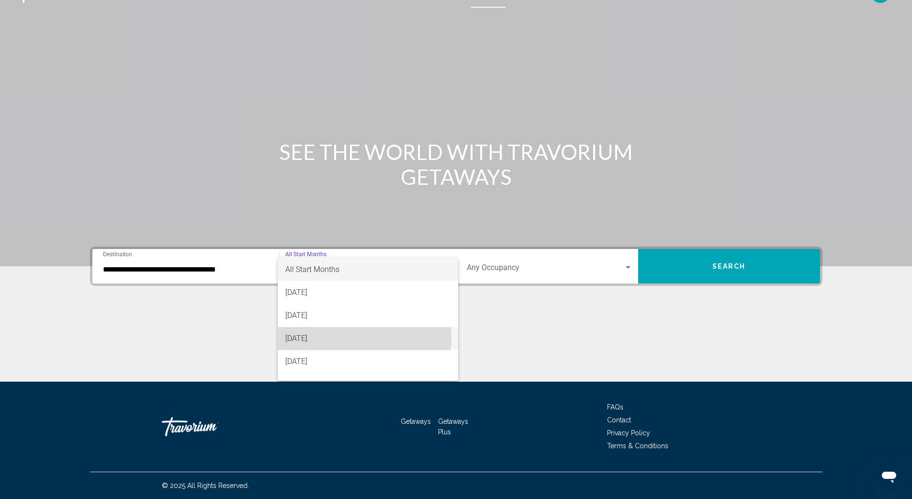
click at [324, 337] on span "[DATE]" at bounding box center [367, 338] width 165 height 23
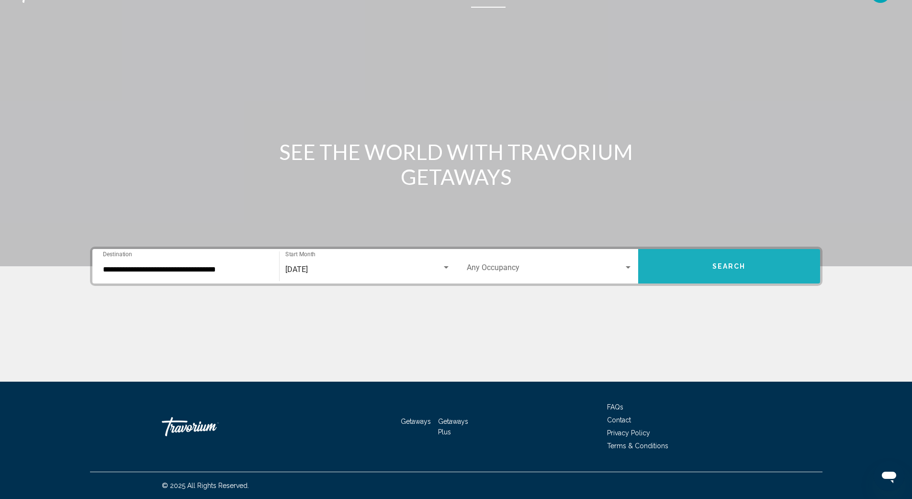
click at [728, 269] on span "Search" at bounding box center [728, 267] width 33 height 8
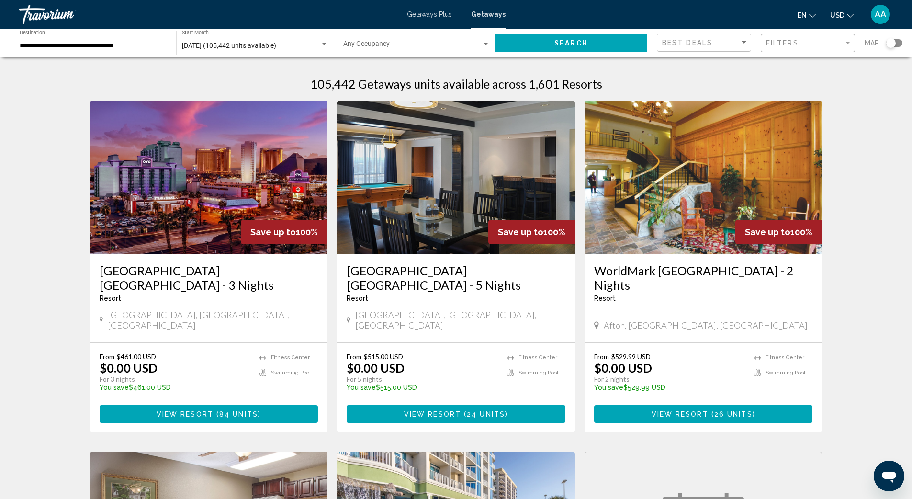
click at [902, 42] on div "Search widget" at bounding box center [894, 43] width 16 height 8
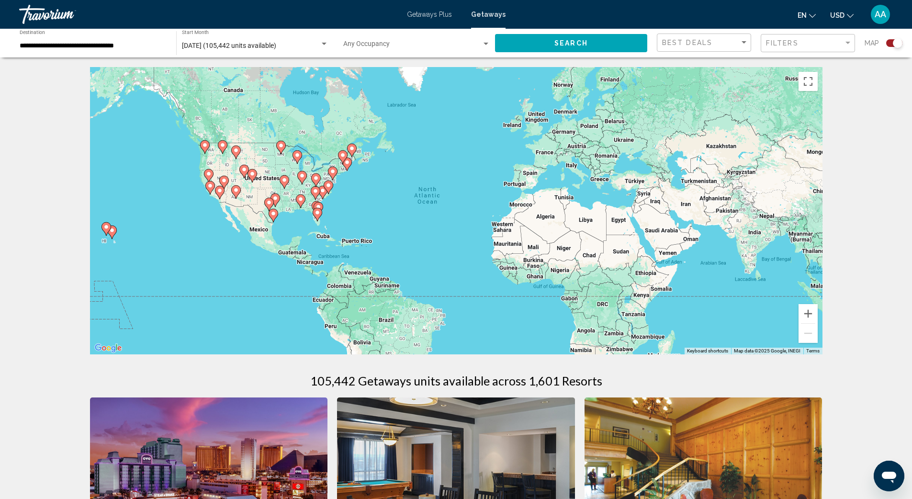
click at [301, 206] on icon "Main content" at bounding box center [300, 201] width 9 height 12
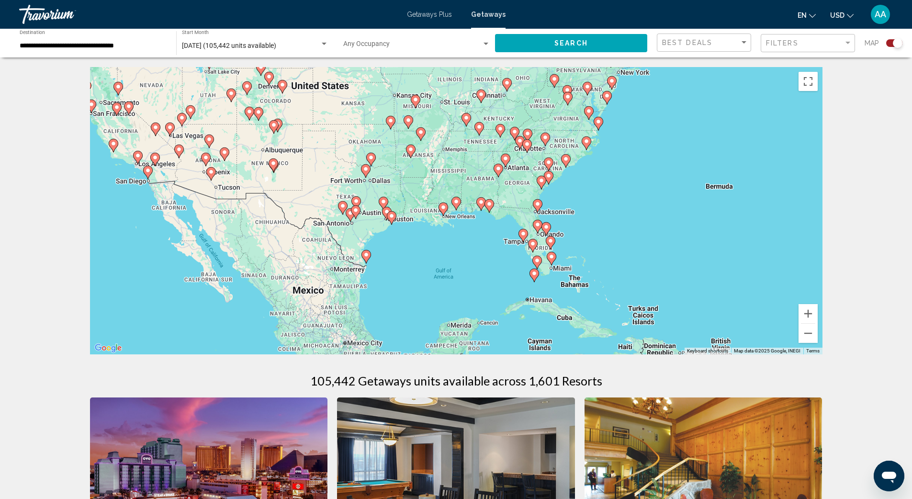
click at [490, 214] on div "To activate drag with keyboard, press Alt + Enter. Once in keyboard drag state,…" at bounding box center [456, 210] width 732 height 287
click at [488, 206] on image "Main content" at bounding box center [489, 204] width 6 height 6
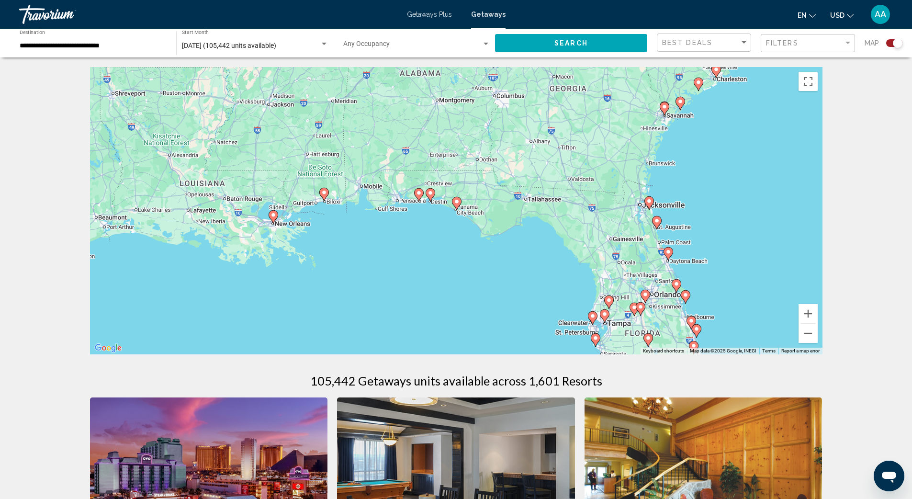
click at [457, 209] on gmp-advanced-marker "Main content" at bounding box center [457, 203] width 10 height 14
type input "**********"
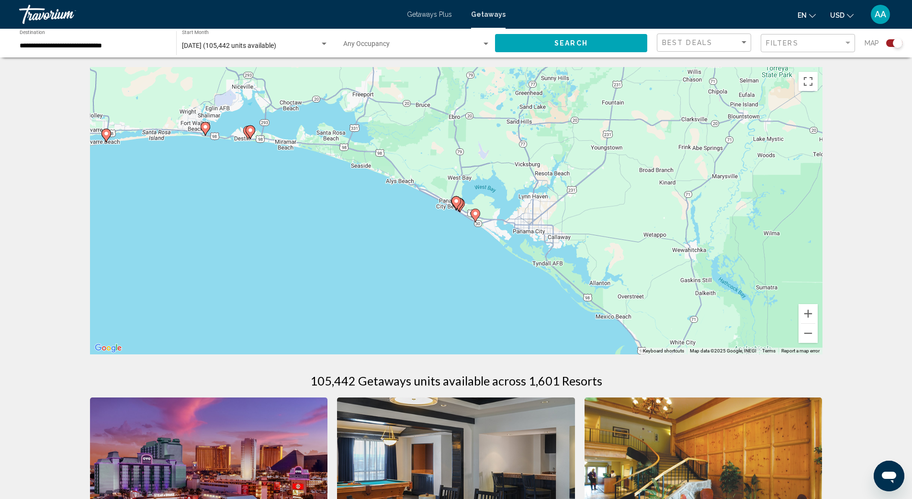
click at [456, 210] on gmp-advanced-marker "Main content" at bounding box center [459, 204] width 10 height 14
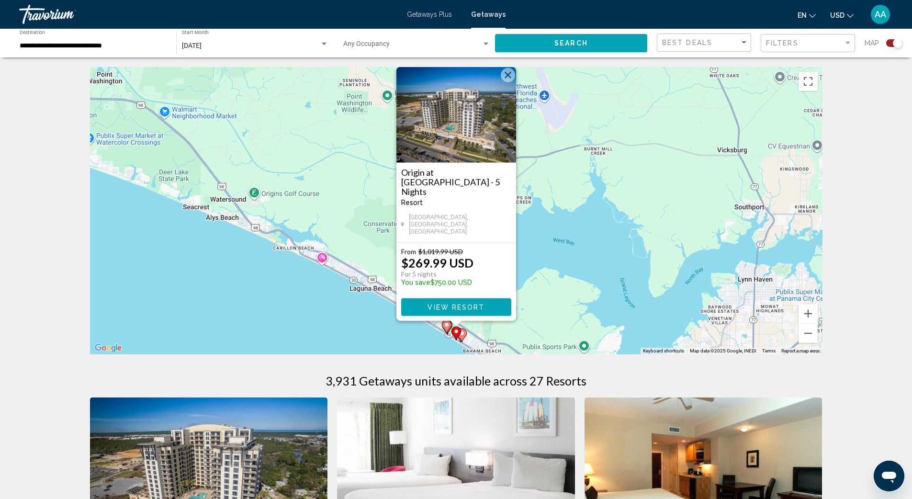
click at [431, 330] on div "To activate drag with keyboard, press Alt + Enter. Once in keyboard drag state,…" at bounding box center [456, 210] width 732 height 287
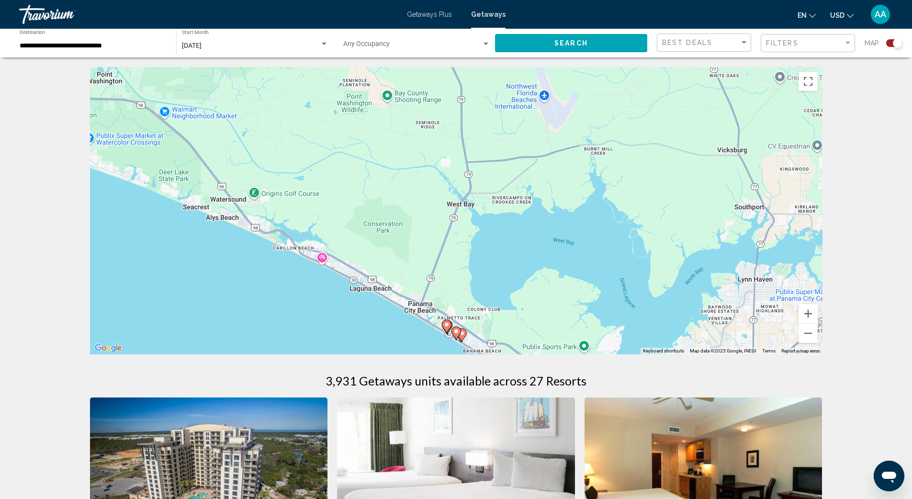
click at [443, 325] on icon "Main content" at bounding box center [446, 326] width 9 height 12
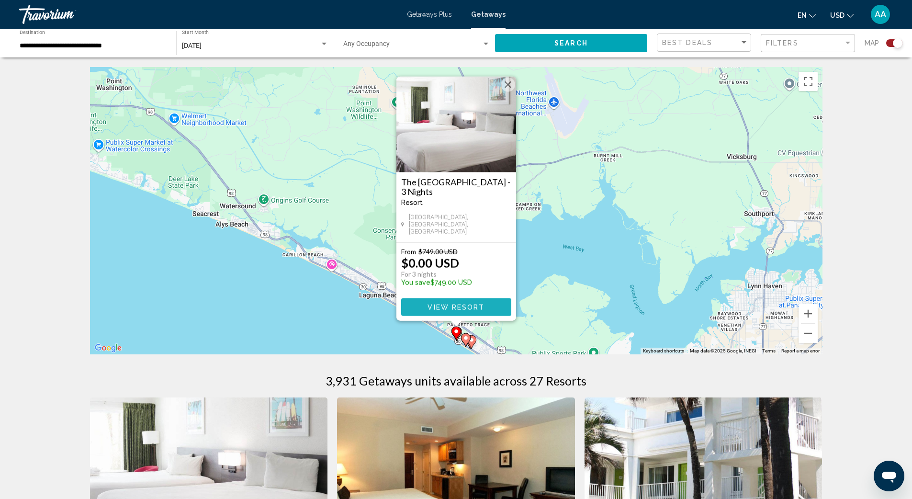
click at [496, 303] on button "View Resort" at bounding box center [456, 307] width 110 height 18
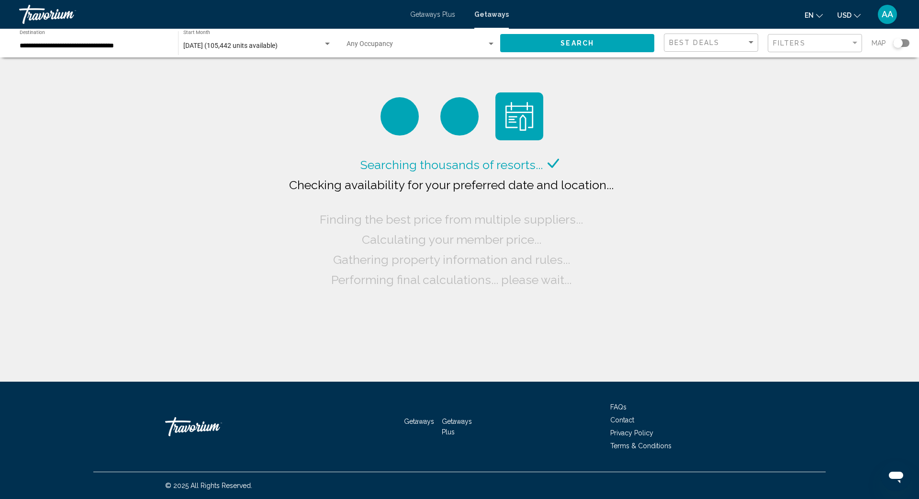
click at [903, 42] on div "Search widget" at bounding box center [901, 43] width 16 height 8
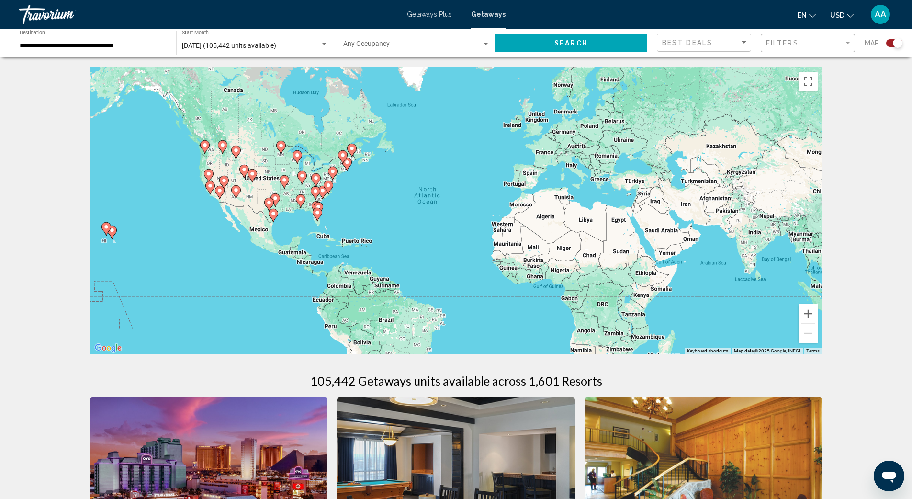
click at [306, 204] on div "To activate drag with keyboard, press Alt + Enter. Once in keyboard drag state,…" at bounding box center [456, 210] width 732 height 287
click at [303, 204] on gmp-advanced-marker "Main content" at bounding box center [301, 201] width 10 height 14
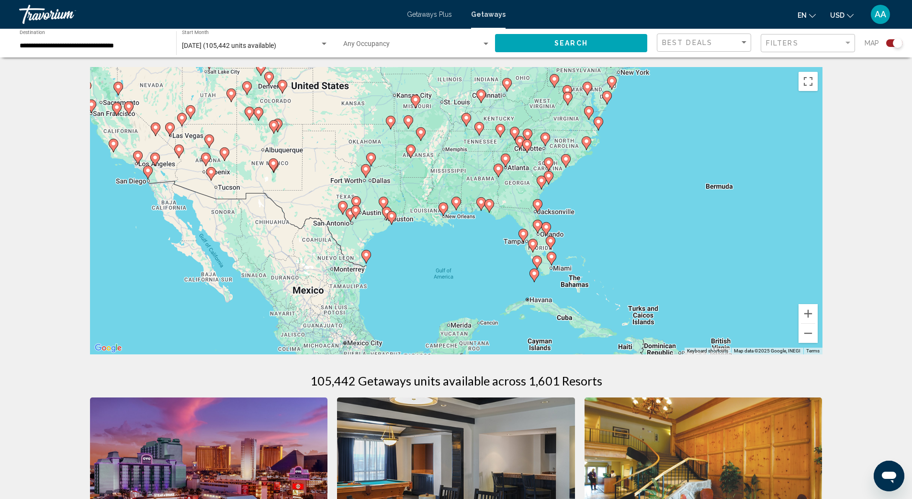
click at [487, 210] on gmp-advanced-marker "Main content" at bounding box center [489, 206] width 10 height 14
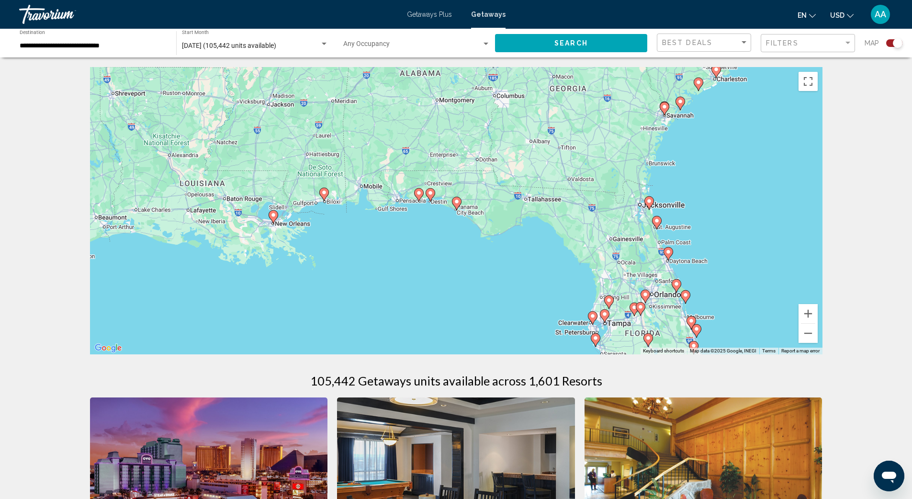
click at [455, 209] on gmp-advanced-marker "Main content" at bounding box center [457, 203] width 10 height 14
type input "**********"
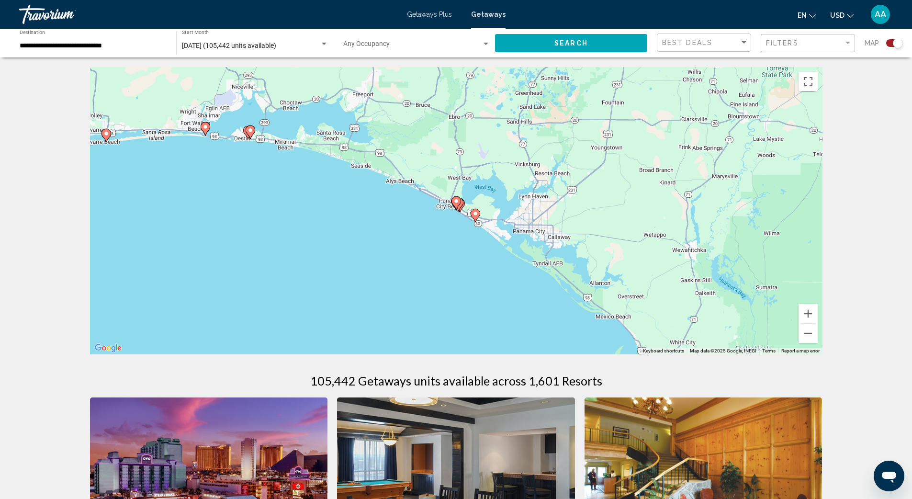
click at [446, 211] on div "To activate drag with keyboard, press Alt + Enter. Once in keyboard drag state,…" at bounding box center [456, 210] width 732 height 287
click at [450, 209] on div "To activate drag with keyboard, press Alt + Enter. Once in keyboard drag state,…" at bounding box center [456, 210] width 732 height 287
click at [451, 207] on gmp-advanced-marker "Main content" at bounding box center [456, 203] width 10 height 14
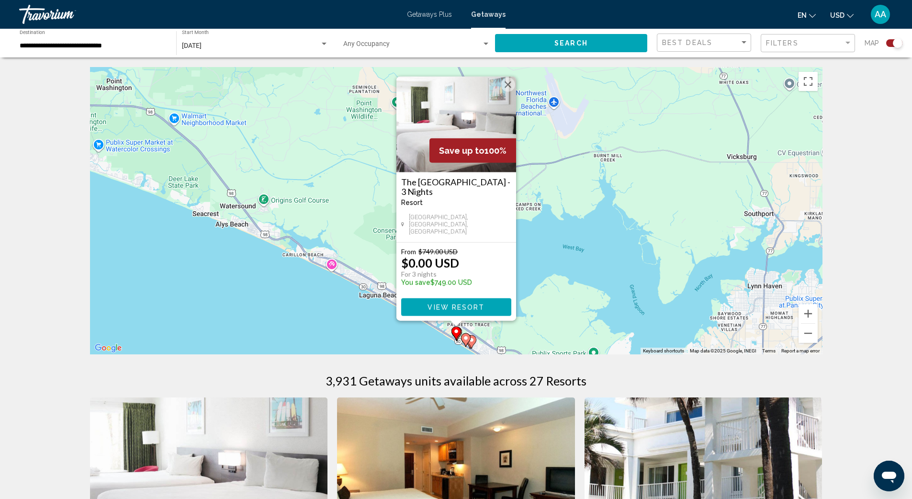
click at [443, 333] on div "To activate drag with keyboard, press Alt + Enter. Once in keyboard drag state,…" at bounding box center [456, 210] width 732 height 287
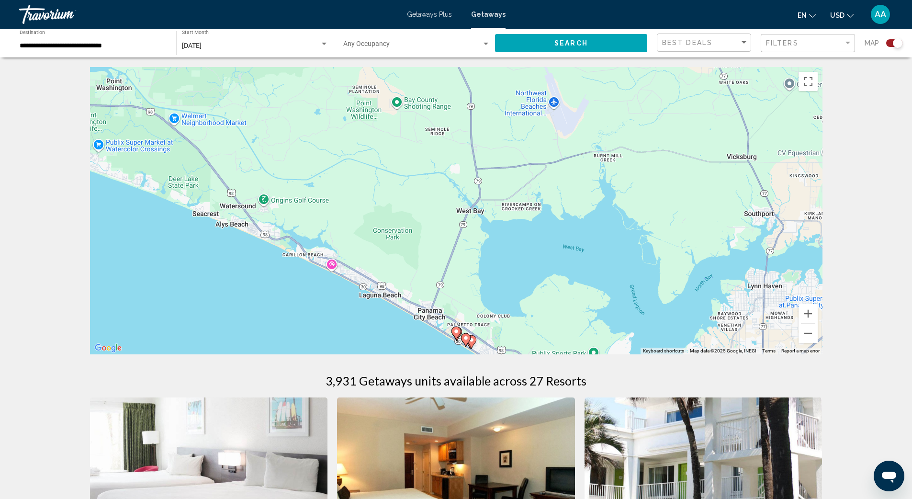
click at [443, 332] on div "To activate drag with keyboard, press Alt + Enter. Once in keyboard drag state,…" at bounding box center [456, 210] width 732 height 287
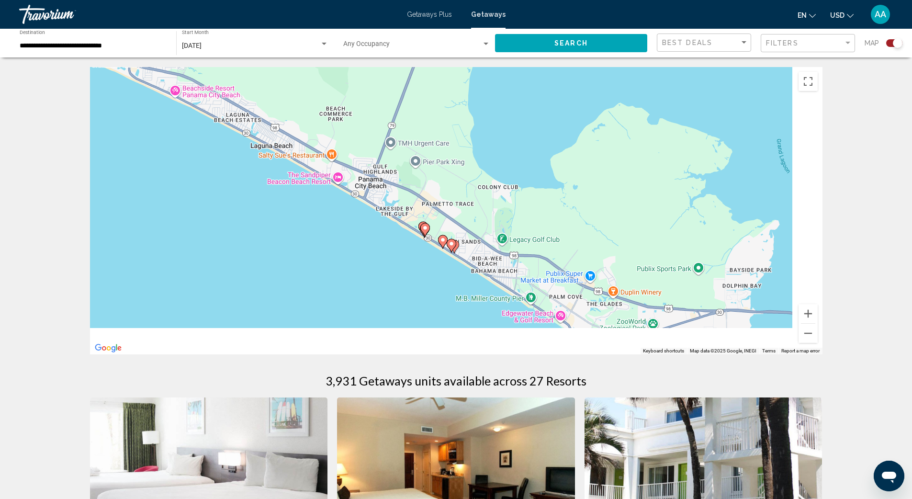
drag, startPoint x: 441, startPoint y: 332, endPoint x: 394, endPoint y: 216, distance: 124.5
click at [394, 216] on div "To activate drag with keyboard, press Alt + Enter. Once in keyboard drag state,…" at bounding box center [456, 210] width 732 height 287
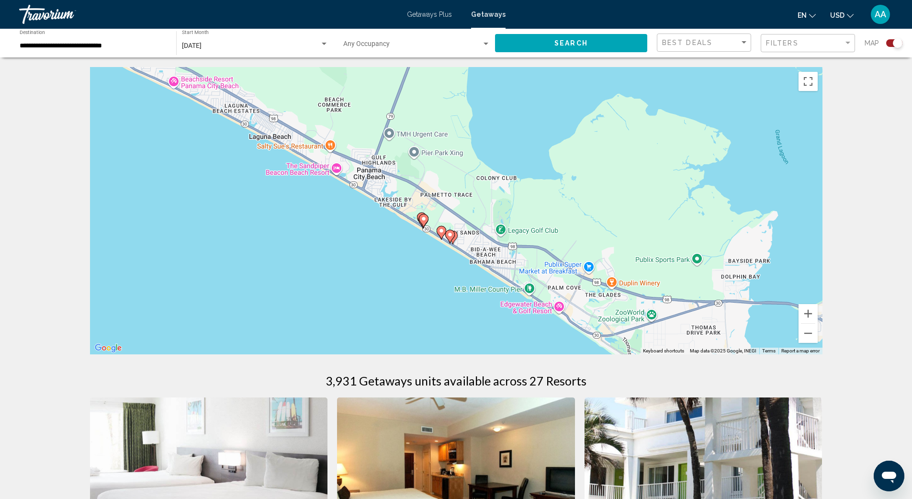
click at [394, 218] on div "To activate drag with keyboard, press Alt + Enter. Once in keyboard drag state,…" at bounding box center [456, 210] width 732 height 287
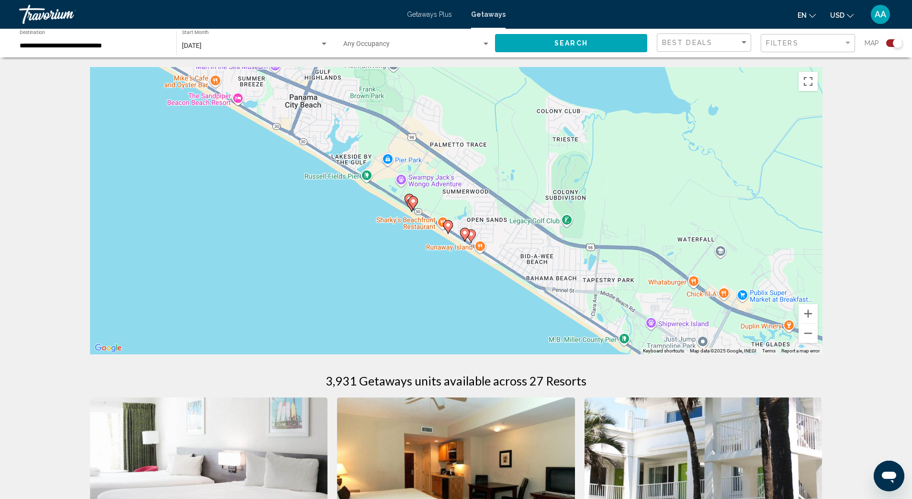
drag, startPoint x: 418, startPoint y: 244, endPoint x: 377, endPoint y: 216, distance: 49.6
click at [377, 216] on div "To activate drag with keyboard, press Alt + Enter. Once in keyboard drag state,…" at bounding box center [456, 210] width 732 height 287
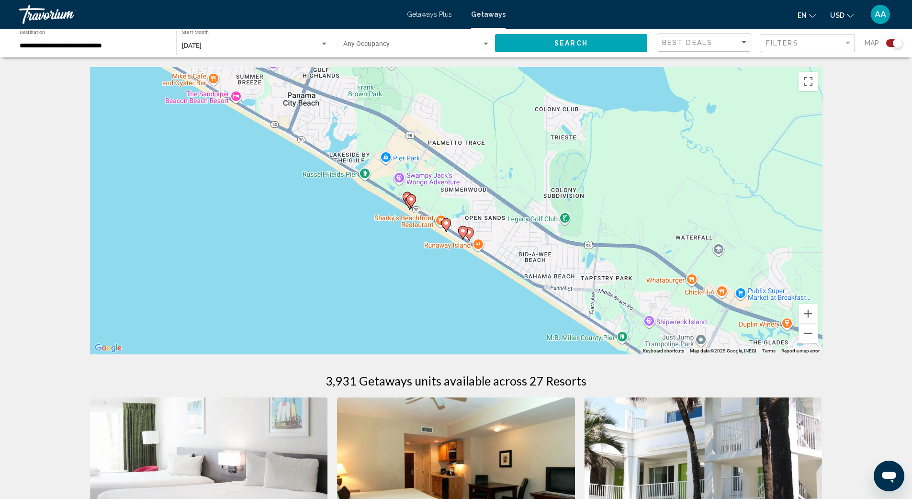
click at [377, 216] on div "To activate drag with keyboard, press Alt + Enter. Once in keyboard drag state,…" at bounding box center [456, 210] width 732 height 287
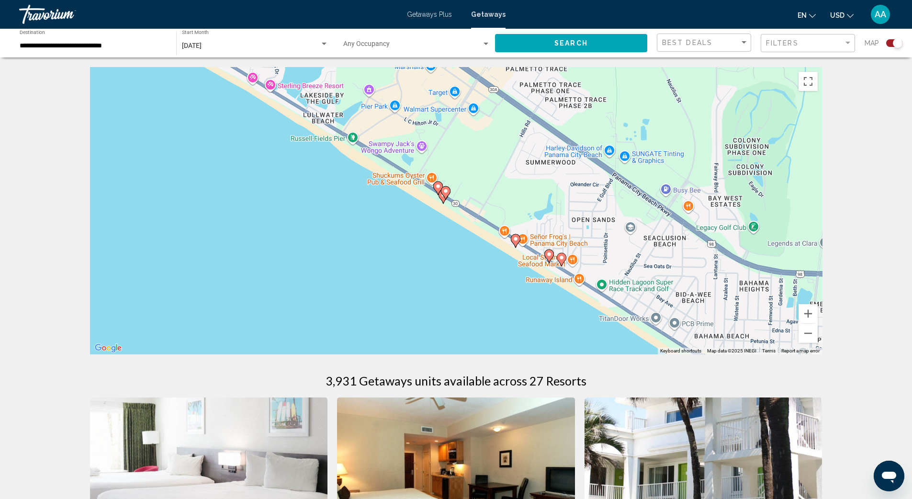
click at [377, 216] on div "To activate drag with keyboard, press Alt + Enter. Once in keyboard drag state,…" at bounding box center [456, 210] width 732 height 287
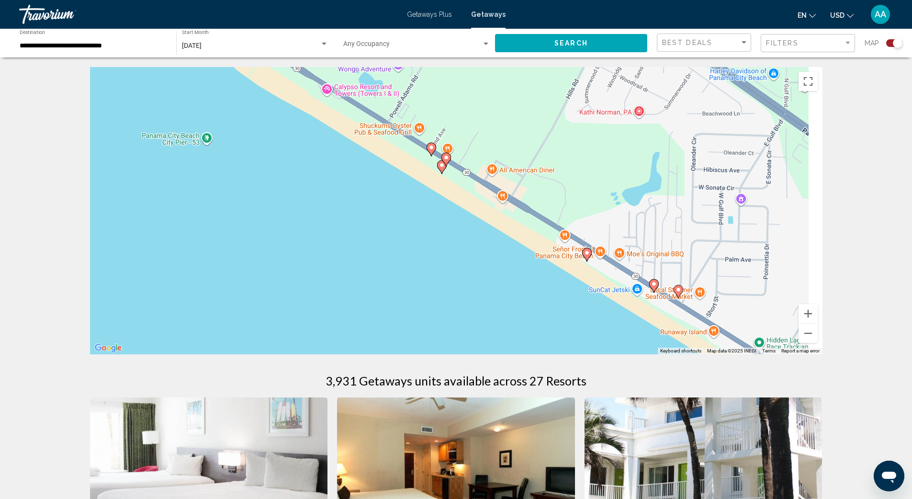
drag, startPoint x: 490, startPoint y: 218, endPoint x: 394, endPoint y: 196, distance: 97.7
click at [394, 196] on div "To activate drag with keyboard, press Alt + Enter. Once in keyboard drag state,…" at bounding box center [456, 210] width 732 height 287
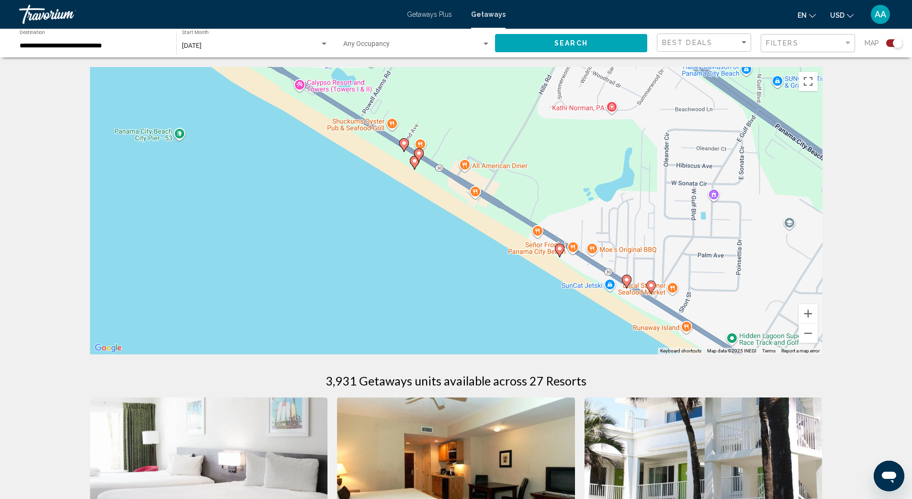
click at [408, 144] on icon "Main content" at bounding box center [403, 145] width 9 height 12
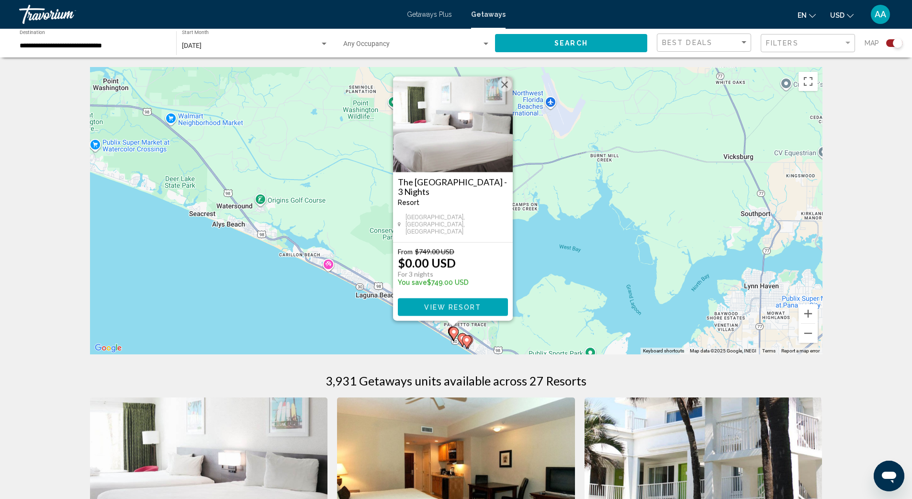
click at [450, 331] on icon "Main content" at bounding box center [453, 333] width 9 height 12
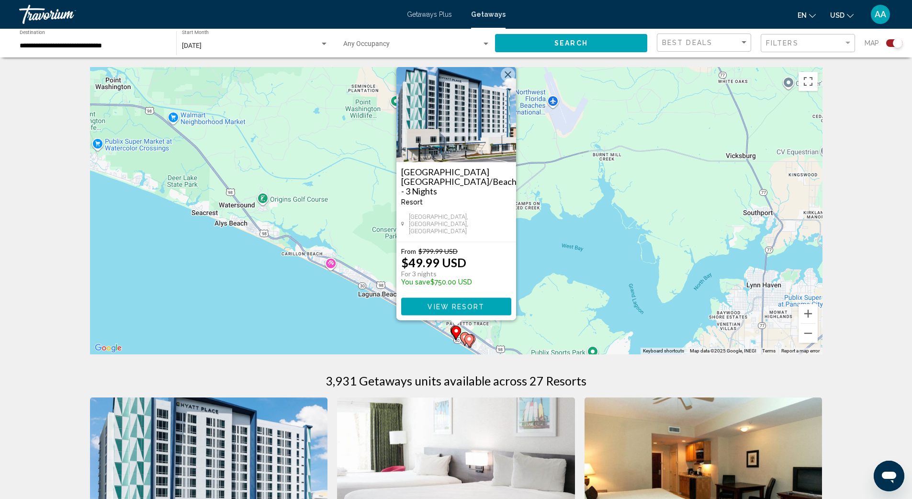
click at [458, 335] on icon "Main content" at bounding box center [455, 332] width 9 height 12
click at [462, 338] on image "Main content" at bounding box center [465, 337] width 6 height 6
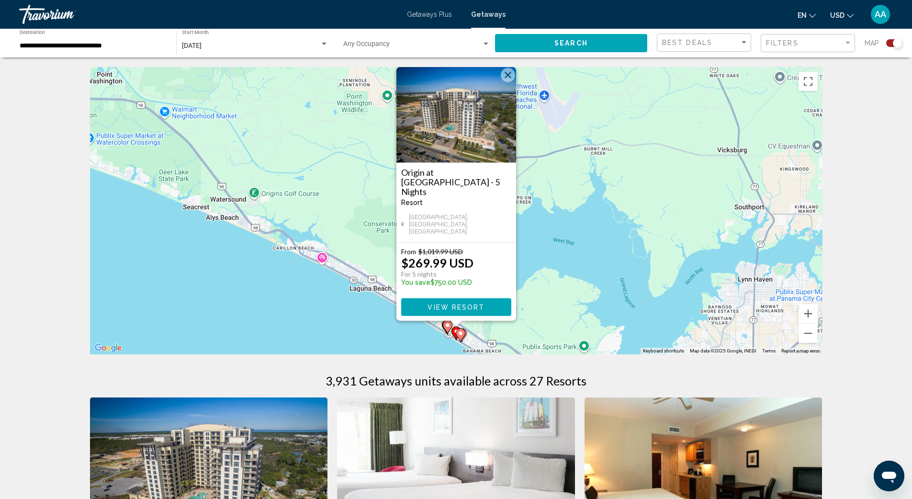
click at [465, 338] on gmp-advanced-marker "Main content" at bounding box center [461, 335] width 10 height 14
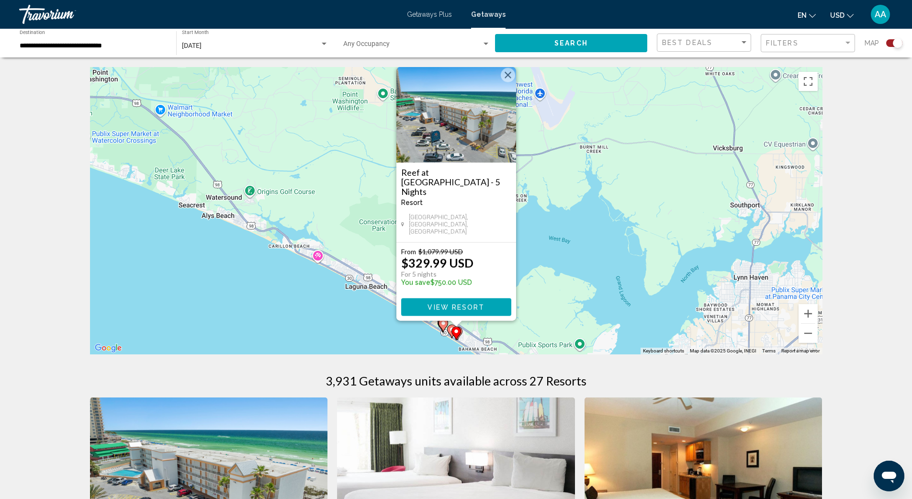
click at [350, 245] on div "To navigate, press the arrow keys. To activate drag with keyboard, press Alt + …" at bounding box center [456, 210] width 732 height 287
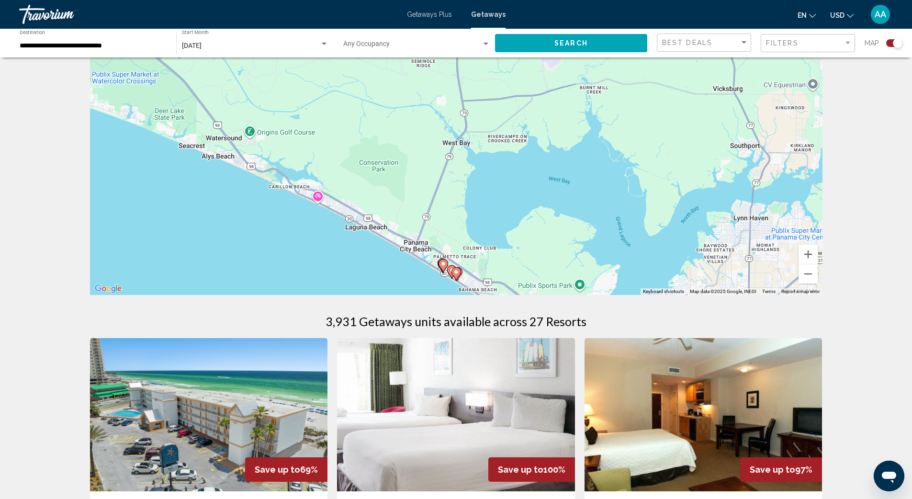
scroll to position [97, 0]
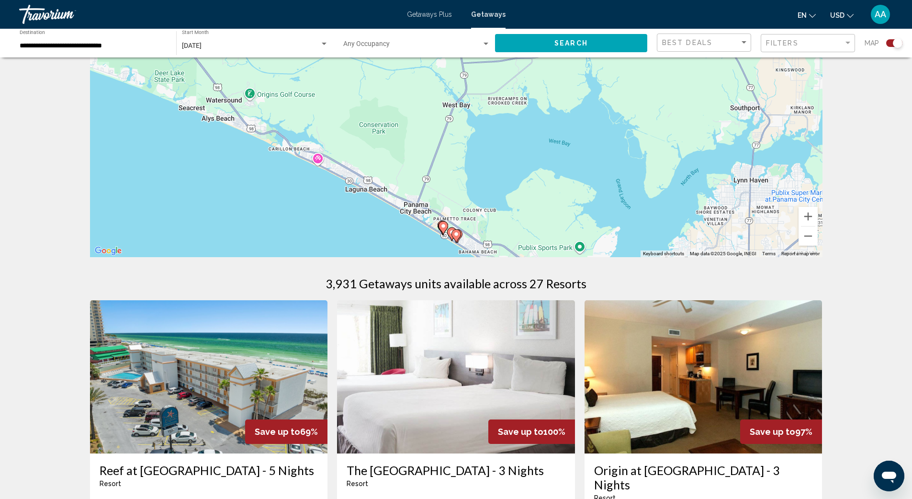
click at [411, 221] on div "To activate drag with keyboard, press Alt + Enter. Once in keyboard drag state,…" at bounding box center [456, 113] width 732 height 287
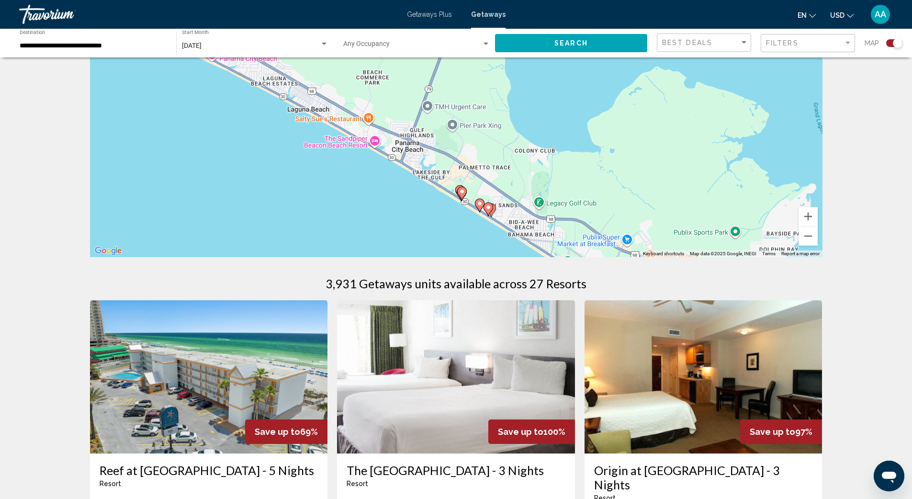
drag, startPoint x: 540, startPoint y: 194, endPoint x: 534, endPoint y: 167, distance: 28.1
click at [534, 167] on div "To activate drag with keyboard, press Alt + Enter. Once in keyboard drag state,…" at bounding box center [456, 113] width 732 height 287
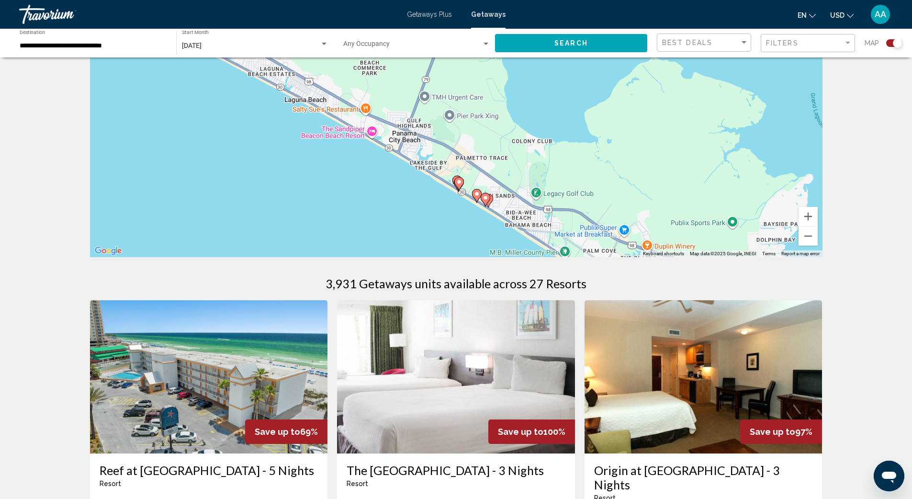
click at [533, 167] on div "To activate drag with keyboard, press Alt + Enter. Once in keyboard drag state,…" at bounding box center [456, 113] width 732 height 287
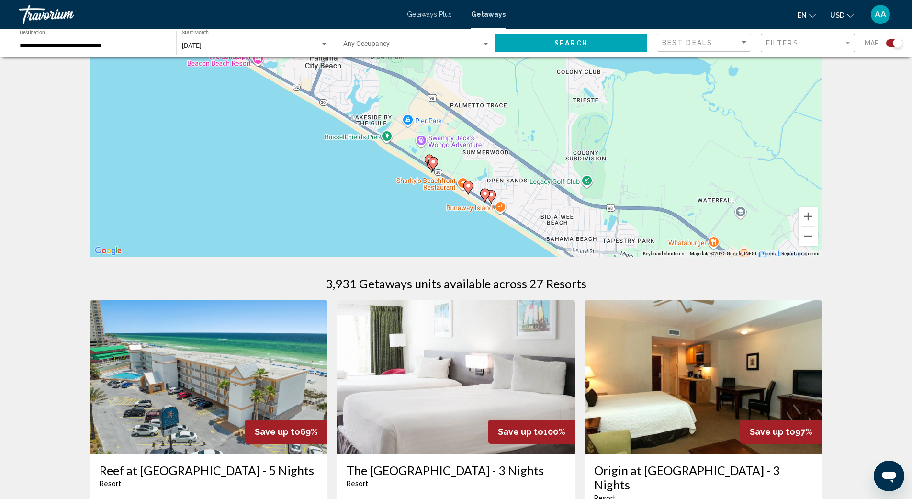
drag, startPoint x: 497, startPoint y: 194, endPoint x: 522, endPoint y: 174, distance: 32.3
click at [522, 174] on div "To activate drag with keyboard, press Alt + Enter. Once in keyboard drag state,…" at bounding box center [456, 113] width 732 height 287
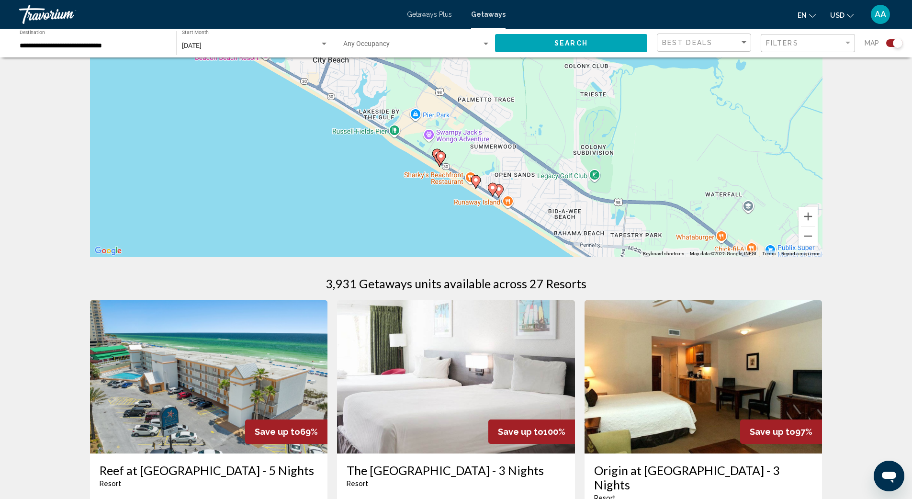
click at [462, 201] on div "To activate drag with keyboard, press Alt + Enter. Once in keyboard drag state,…" at bounding box center [456, 113] width 732 height 287
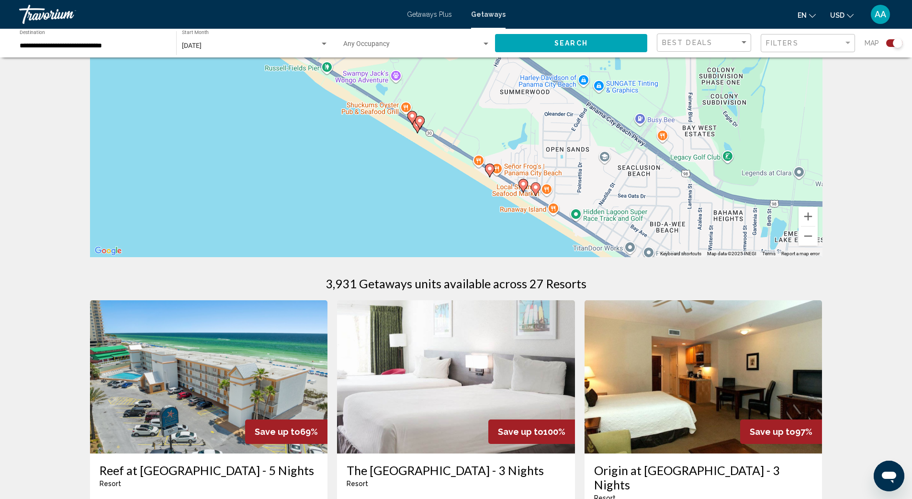
click at [420, 179] on div "To activate drag with keyboard, press Alt + Enter. Once in keyboard drag state,…" at bounding box center [456, 113] width 732 height 287
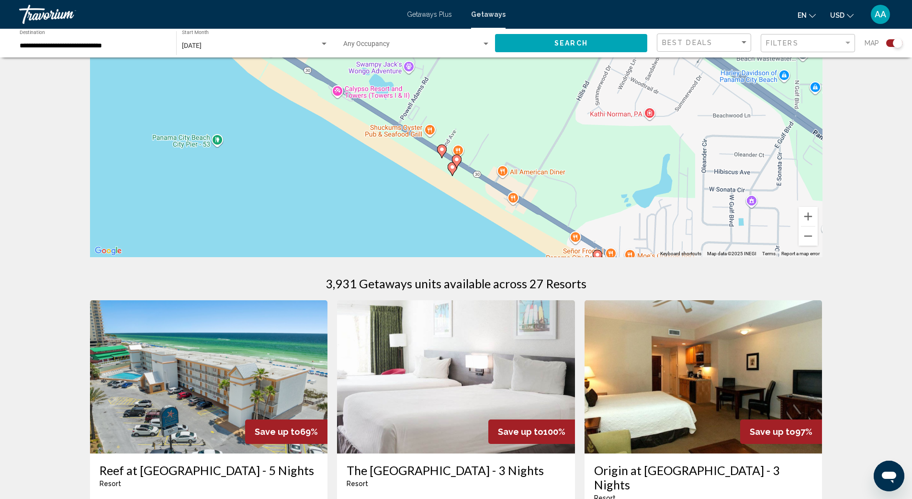
drag, startPoint x: 424, startPoint y: 158, endPoint x: 462, endPoint y: 248, distance: 97.8
click at [462, 248] on div "To activate drag with keyboard, press Alt + Enter. Once in keyboard drag state,…" at bounding box center [456, 113] width 732 height 287
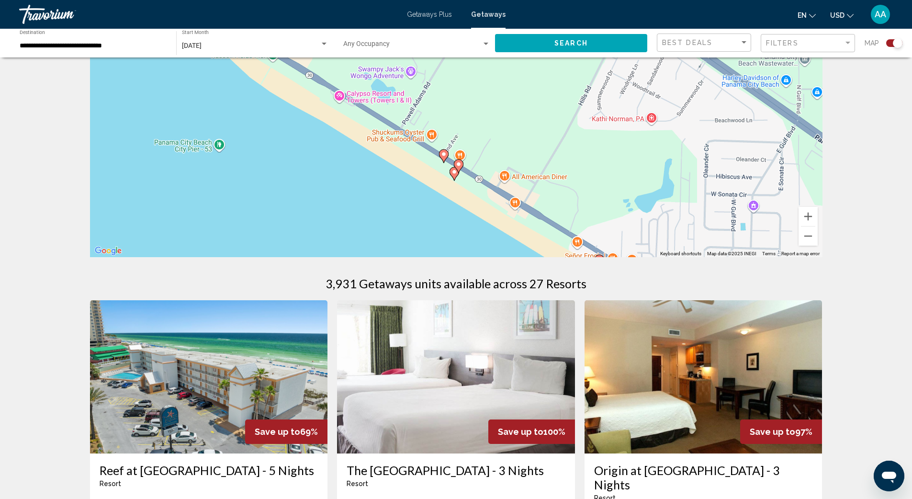
click at [446, 224] on div "To activate drag with keyboard, press Alt + Enter. Once in keyboard drag state,…" at bounding box center [456, 113] width 732 height 287
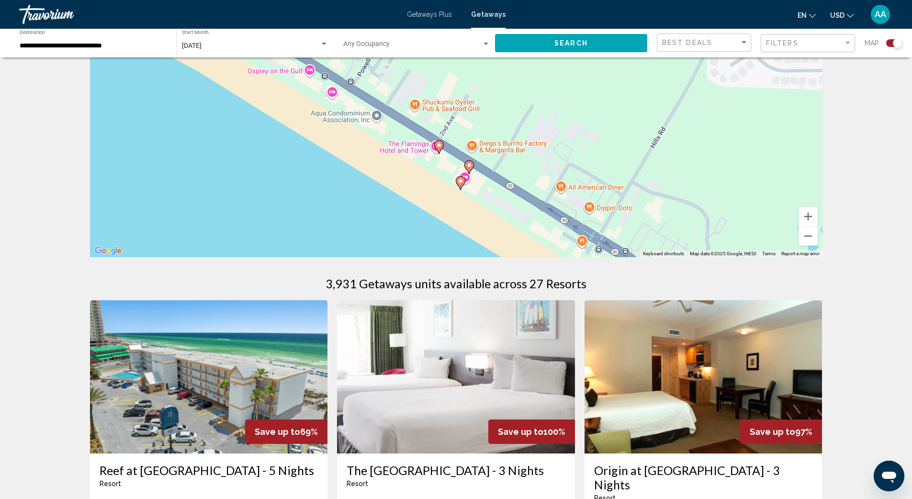
drag, startPoint x: 479, startPoint y: 180, endPoint x: 477, endPoint y: 235, distance: 55.5
click at [477, 235] on div "To activate drag with keyboard, press Alt + Enter. Once in keyboard drag state,…" at bounding box center [456, 113] width 732 height 287
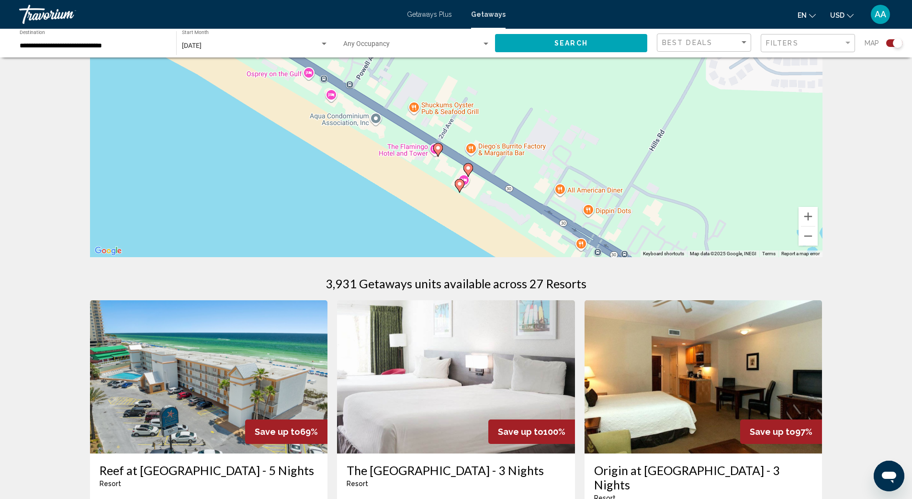
click at [477, 231] on div "To activate drag with keyboard, press Alt + Enter. Once in keyboard drag state,…" at bounding box center [456, 113] width 732 height 287
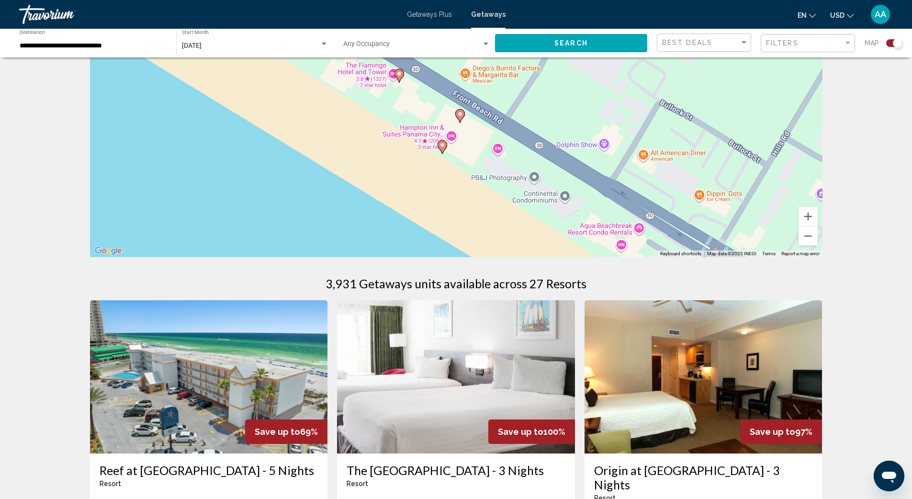
click at [398, 74] on image "Main content" at bounding box center [399, 74] width 6 height 6
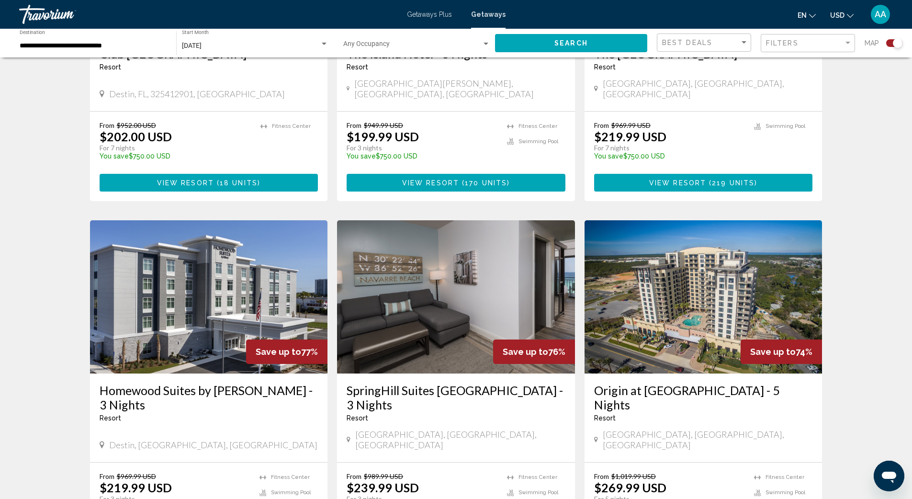
scroll to position [1378, 0]
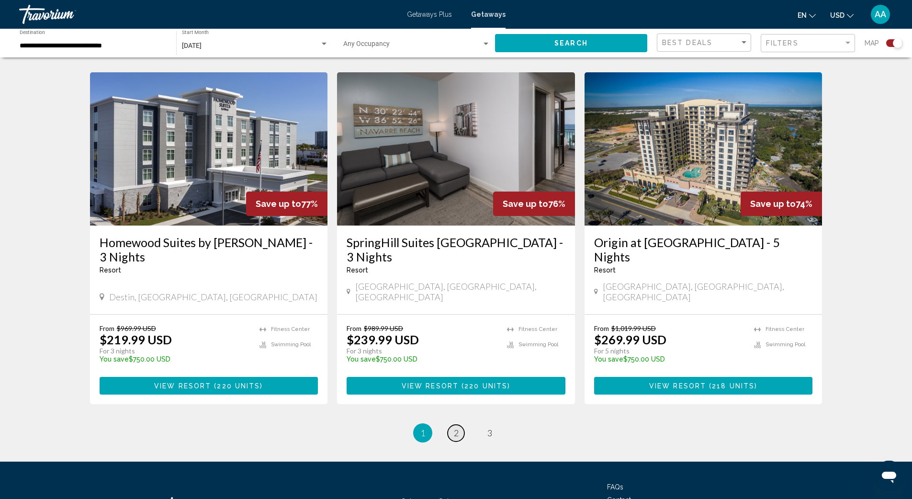
click at [451, 424] on link "page 2" at bounding box center [455, 432] width 17 height 17
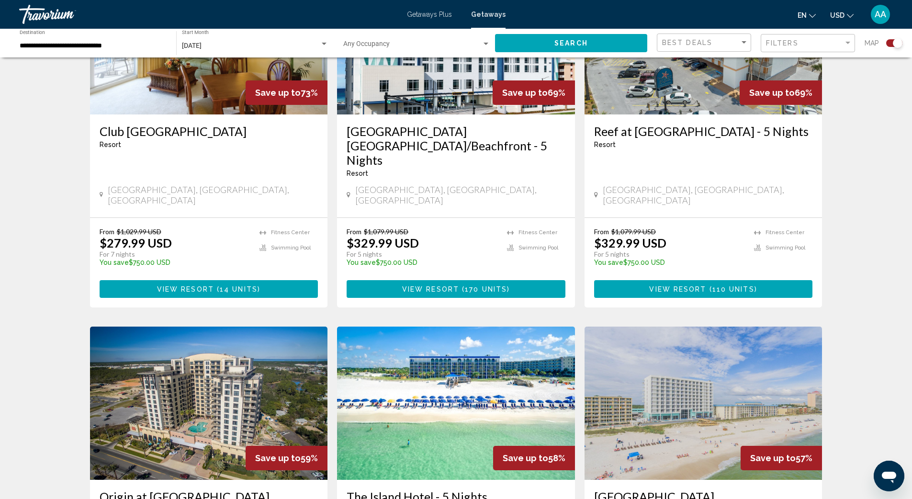
scroll to position [342, 0]
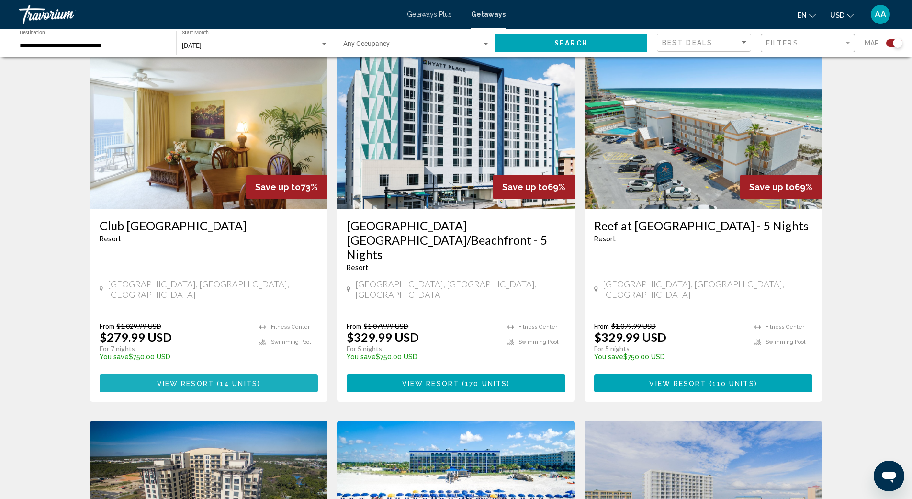
click at [201, 379] on span "View Resort ( 14 units )" at bounding box center [208, 383] width 103 height 8
